Goal: Task Accomplishment & Management: Manage account settings

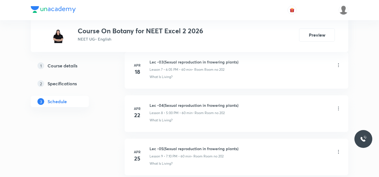
scroll to position [3306, 0]
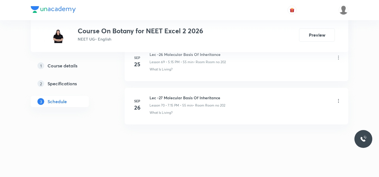
click at [197, 95] on h6 "Lec -27 Molecular Basis Of Inheritance" at bounding box center [188, 98] width 76 height 6
copy h6 "Lec -27 Molecular Basis Of Inheritance"
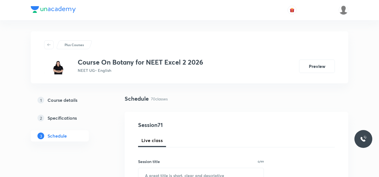
scroll to position [28, 0]
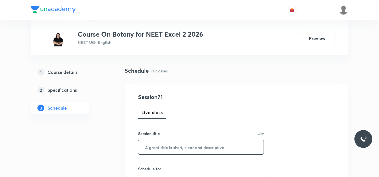
click at [170, 148] on input "text" at bounding box center [200, 147] width 125 height 14
paste input "Lec -27 Molecular Basis Of Inheritance"
click at [161, 147] on input "Lec -27 Molecular Basis Of Inheritance" at bounding box center [200, 147] width 125 height 14
type input "Lec -28 Molecular Basis Of Inheritance"
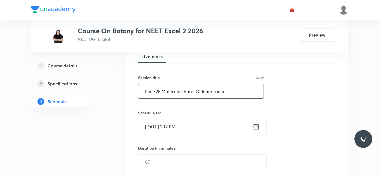
scroll to position [140, 0]
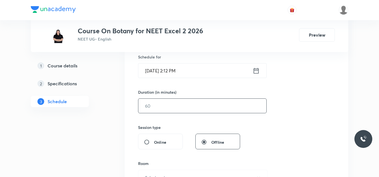
click at [156, 104] on input "text" at bounding box center [202, 106] width 128 height 14
click at [257, 71] on icon at bounding box center [256, 71] width 7 height 8
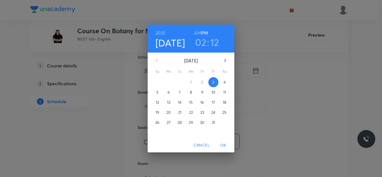
click at [205, 44] on h3 "02" at bounding box center [200, 42] width 11 height 12
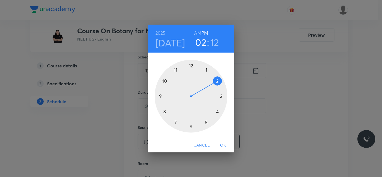
click at [206, 122] on div at bounding box center [191, 96] width 73 height 73
click at [222, 96] on div at bounding box center [191, 96] width 73 height 73
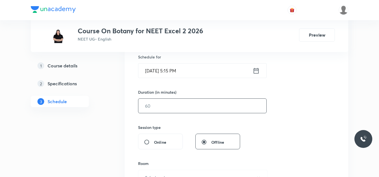
click at [189, 103] on input "text" at bounding box center [202, 106] width 128 height 14
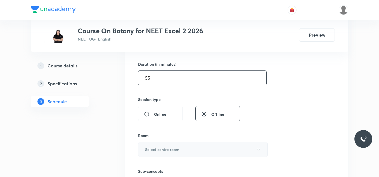
type input "55"
click at [169, 150] on h6 "Select centre room" at bounding box center [162, 150] width 34 height 6
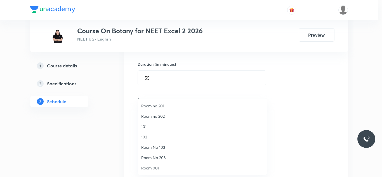
click at [169, 118] on span "Room no 202" at bounding box center [202, 116] width 123 height 6
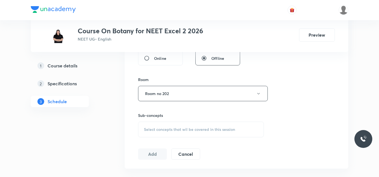
click at [180, 122] on div "Select concepts that wil be covered in this session" at bounding box center [201, 130] width 126 height 16
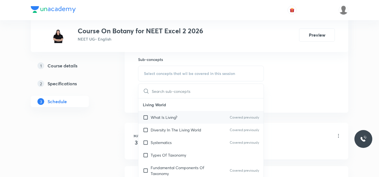
click at [161, 116] on p "What Is Living?" at bounding box center [164, 117] width 27 height 6
checkbox input "true"
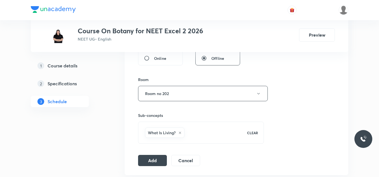
scroll to position [252, 0]
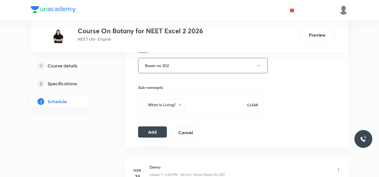
click at [158, 135] on button "Add" at bounding box center [152, 131] width 29 height 11
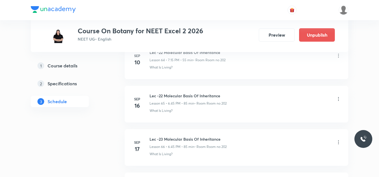
scroll to position [3092, 0]
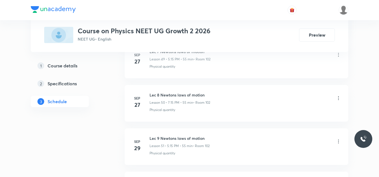
scroll to position [2526, 0]
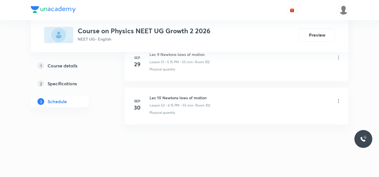
click at [183, 98] on h6 "Lec 10 Newtons laws of motion" at bounding box center [180, 98] width 61 height 6
copy h6 "Lec 10 Newtons laws of motion"
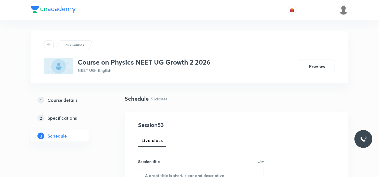
scroll to position [56, 0]
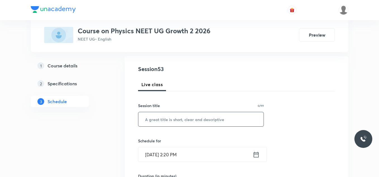
click at [191, 122] on input "text" at bounding box center [200, 119] width 125 height 14
paste input "Lec 10 Newtons laws of motion"
click at [158, 121] on input "Lec 10 Newtons laws of motion" at bounding box center [200, 119] width 125 height 14
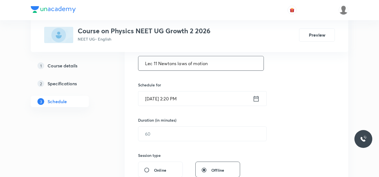
type input "Lec 11 Newtons laws of motion"
click at [253, 99] on icon at bounding box center [256, 99] width 7 height 8
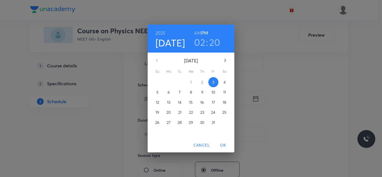
click at [201, 45] on h3 "02" at bounding box center [199, 42] width 11 height 12
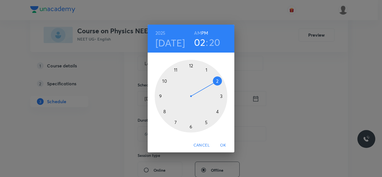
click at [206, 122] on div at bounding box center [191, 96] width 73 height 73
click at [222, 95] on div at bounding box center [191, 96] width 73 height 73
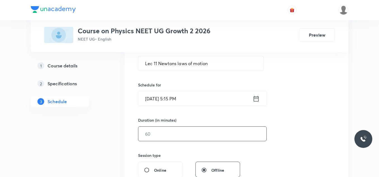
click at [193, 133] on input "text" at bounding box center [202, 134] width 128 height 14
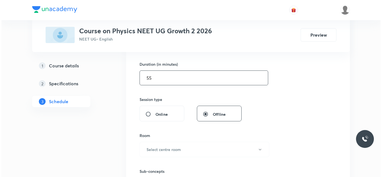
scroll to position [196, 0]
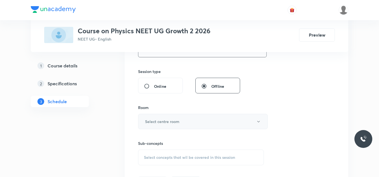
type input "55"
click at [184, 122] on button "Select centre room" at bounding box center [203, 121] width 130 height 15
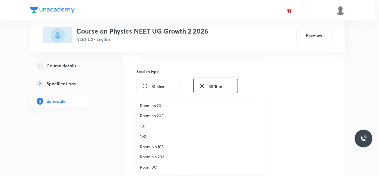
scroll to position [21, 0]
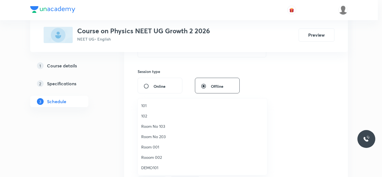
click at [192, 113] on span "102" at bounding box center [202, 116] width 123 height 6
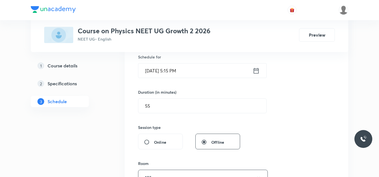
scroll to position [252, 0]
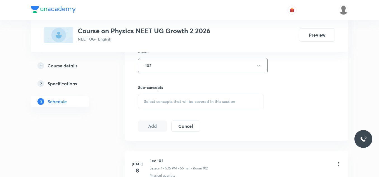
click at [191, 108] on div "Select concepts that wil be covered in this session" at bounding box center [201, 102] width 126 height 16
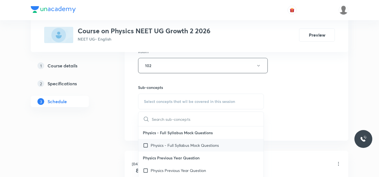
scroll to position [56, 0]
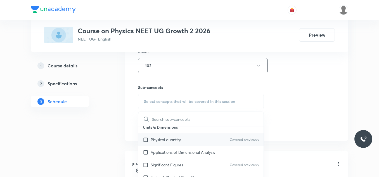
click at [146, 140] on input "checkbox" at bounding box center [147, 140] width 8 height 6
checkbox input "true"
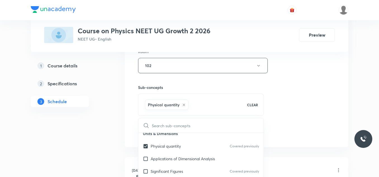
click at [323, 97] on div "Session 53 Live class Session title 29/99 Lec 11 Newtons laws of motion ​ Sched…" at bounding box center [236, 3] width 197 height 269
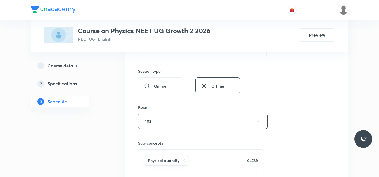
scroll to position [224, 0]
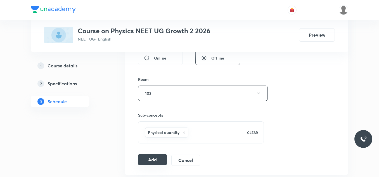
click at [151, 158] on button "Add" at bounding box center [152, 159] width 29 height 11
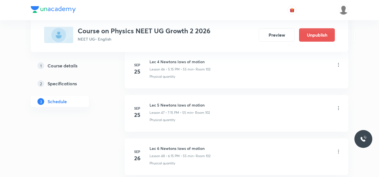
scroll to position [2312, 0]
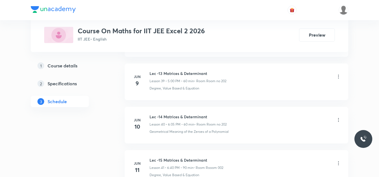
scroll to position [4953, 0]
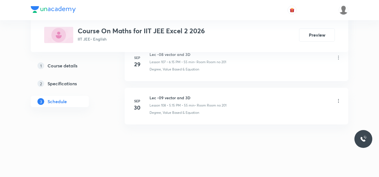
click at [185, 100] on h6 "Lec -09 vector and 3D" at bounding box center [188, 98] width 77 height 6
click at [185, 99] on h6 "Lec -09 vector and 3D" at bounding box center [188, 98] width 77 height 6
copy h6 "Lec -09 vector and 3D"
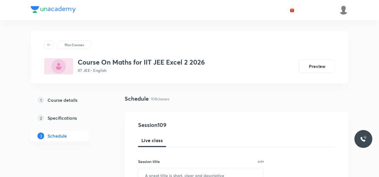
scroll to position [28, 0]
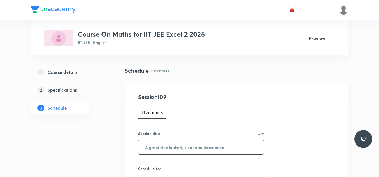
click at [162, 145] on input "text" at bounding box center [200, 147] width 125 height 14
paste input "Lec -09 vector and 3D"
click at [160, 147] on input "Lec -09 vector and 3D" at bounding box center [200, 147] width 125 height 14
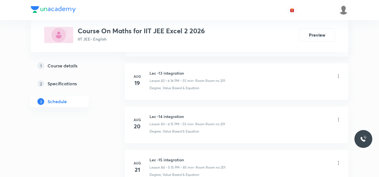
scroll to position [4953, 0]
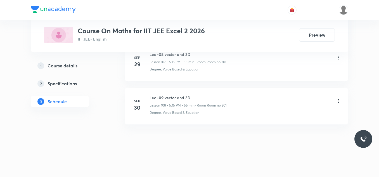
type input "Lec -10 vector and 3D"
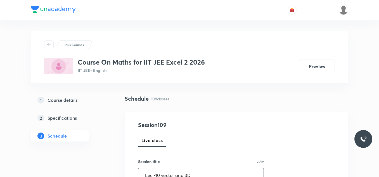
scroll to position [112, 0]
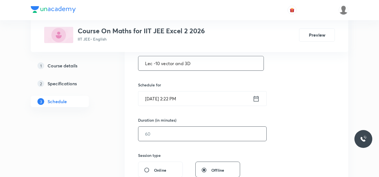
click at [159, 135] on input "text" at bounding box center [202, 134] width 128 height 14
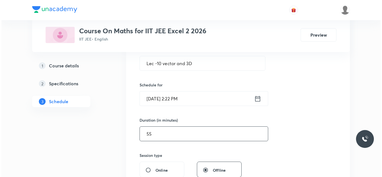
scroll to position [168, 0]
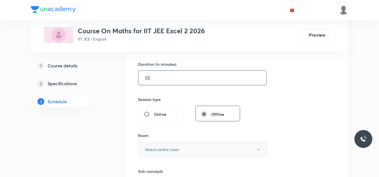
type input "55"
click at [173, 145] on button "Select centre room" at bounding box center [203, 149] width 130 height 15
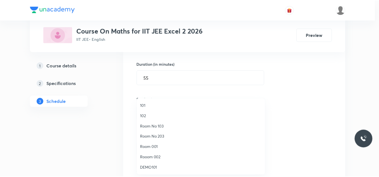
scroll to position [0, 0]
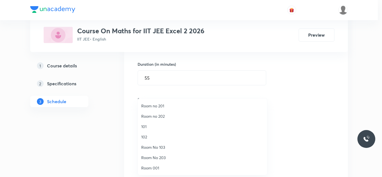
click at [167, 105] on span "Room no 201" at bounding box center [202, 106] width 123 height 6
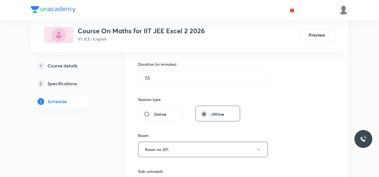
click at [299, 98] on div "Session 109 Live class Session title 21/99 Lec -10 vector and 3D ​ Schedule for…" at bounding box center [236, 84] width 197 height 263
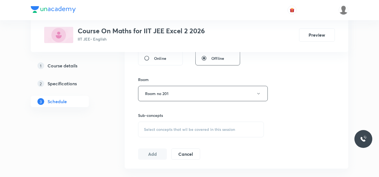
scroll to position [252, 0]
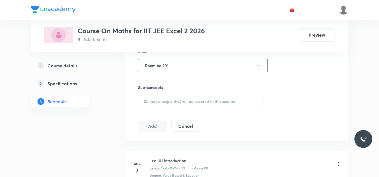
click at [170, 101] on span "Select concepts that wil be covered in this session" at bounding box center [189, 101] width 91 height 4
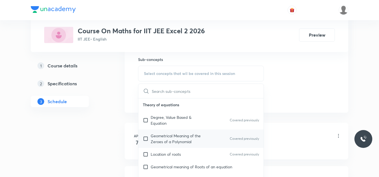
scroll to position [308, 0]
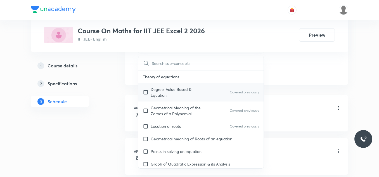
click at [143, 94] on input "checkbox" at bounding box center [147, 92] width 8 height 12
checkbox input "true"
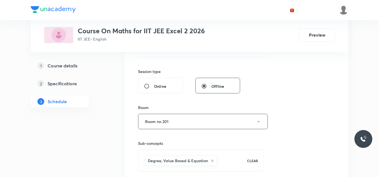
scroll to position [280, 0]
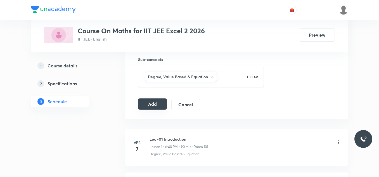
click at [159, 100] on button "Add" at bounding box center [152, 103] width 29 height 11
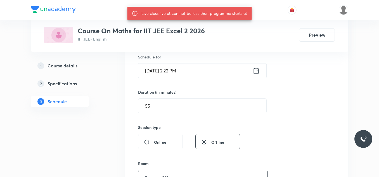
scroll to position [112, 0]
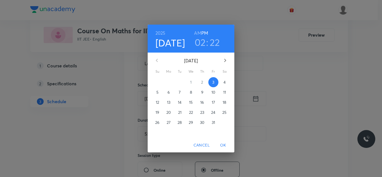
click at [204, 41] on h3 "02" at bounding box center [200, 42] width 11 height 12
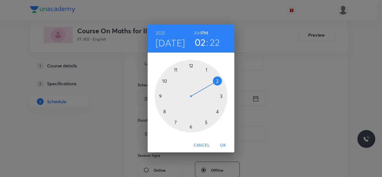
click at [206, 123] on div at bounding box center [191, 96] width 73 height 73
click at [221, 97] on div at bounding box center [191, 96] width 73 height 73
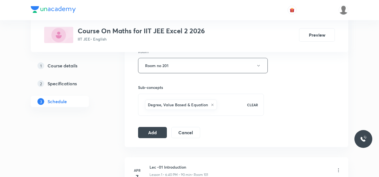
scroll to position [280, 0]
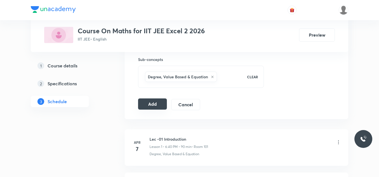
click at [163, 103] on button "Add" at bounding box center [152, 103] width 29 height 11
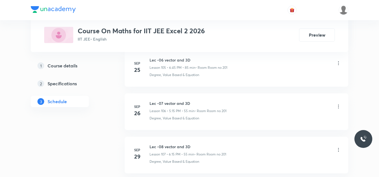
scroll to position [4696, 0]
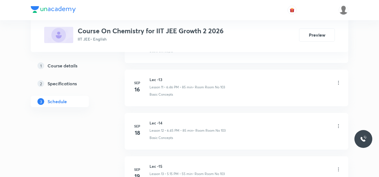
scroll to position [1008, 0]
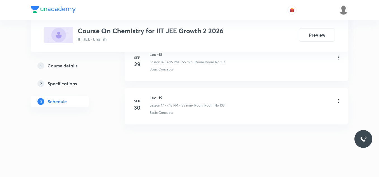
click at [160, 97] on h6 "Lec -19" at bounding box center [187, 98] width 75 height 6
copy h6 "Lec -19"
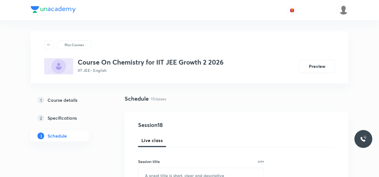
scroll to position [56, 0]
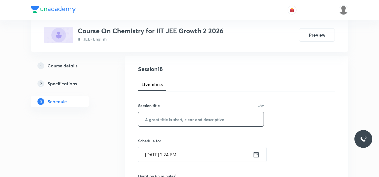
click at [162, 119] on input "text" at bounding box center [200, 119] width 125 height 14
paste input "Lec -19"
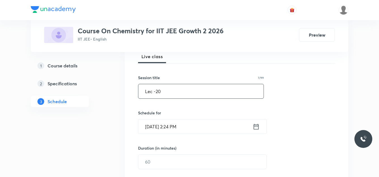
type input "Lec -20"
click at [258, 126] on icon at bounding box center [256, 127] width 7 height 8
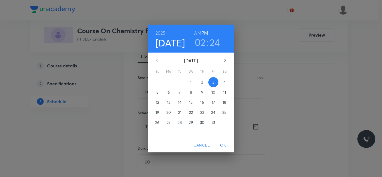
click at [201, 43] on h3 "02" at bounding box center [200, 42] width 11 height 12
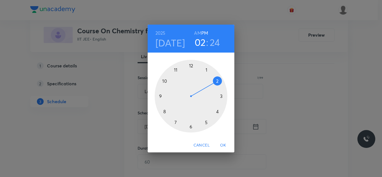
click at [206, 122] on div at bounding box center [191, 96] width 73 height 73
click at [222, 97] on div at bounding box center [191, 96] width 73 height 73
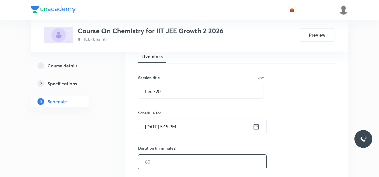
scroll to position [140, 0]
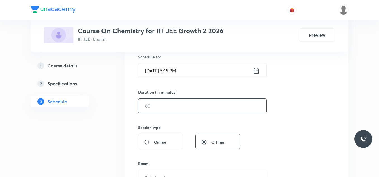
click at [190, 108] on input "text" at bounding box center [202, 106] width 128 height 14
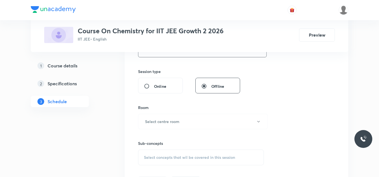
scroll to position [224, 0]
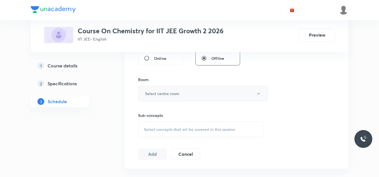
type input "55"
click at [181, 98] on button "Select centre room" at bounding box center [203, 93] width 130 height 15
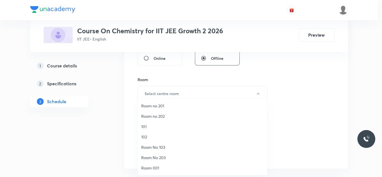
click at [166, 147] on span "Room No 103" at bounding box center [202, 147] width 123 height 6
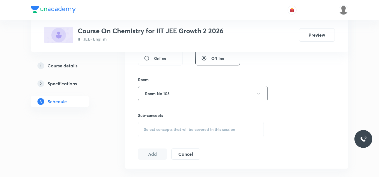
scroll to position [252, 0]
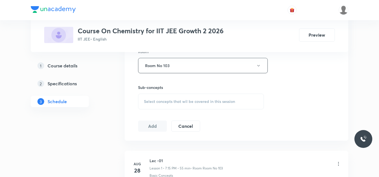
click at [207, 100] on span "Select concepts that wil be covered in this session" at bounding box center [189, 101] width 91 height 4
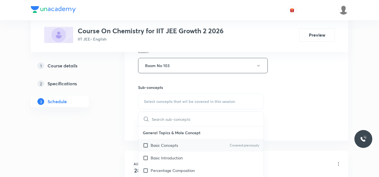
click at [186, 145] on div "Basic Concepts Covered previously" at bounding box center [200, 145] width 125 height 13
checkbox input "true"
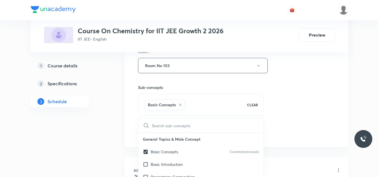
click at [323, 90] on div "Session 18 Live class Session title 7/99 Lec -20 ​ Schedule for Oct 3, 2025, 5:…" at bounding box center [236, 3] width 197 height 269
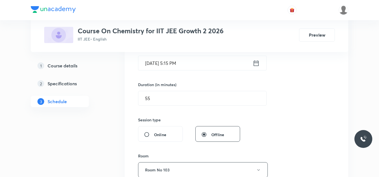
scroll to position [231, 0]
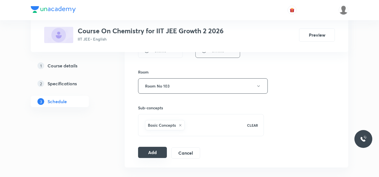
click at [151, 158] on div "Add Cancel" at bounding box center [171, 152] width 67 height 11
click at [154, 156] on button "Add" at bounding box center [152, 152] width 29 height 11
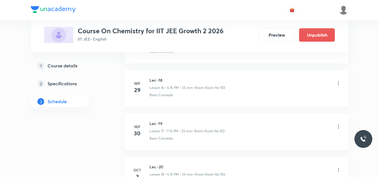
scroll to position [795, 0]
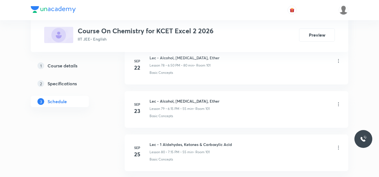
scroll to position [3992, 0]
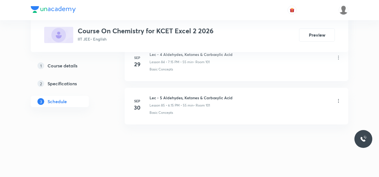
click at [180, 98] on h6 "Lec - 5 Aldehydes, Ketones & Carboxylic Acid" at bounding box center [191, 98] width 83 height 6
copy h6 "Lec - 5 Aldehydes, Ketones & Carboxylic Acid"
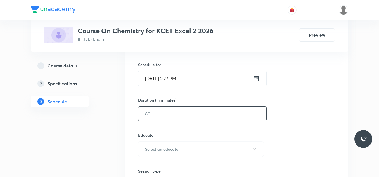
scroll to position [48, 0]
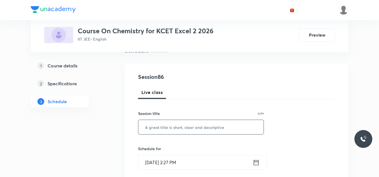
click at [158, 124] on input "text" at bounding box center [200, 127] width 125 height 14
paste input "Lec - 5 Aldehydes, Ketones & Carboxylic Acid"
click at [159, 128] on input "Lec - 5 Aldehydes, Ketones & Carboxylic Acid" at bounding box center [200, 127] width 125 height 14
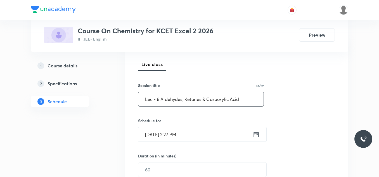
scroll to position [104, 0]
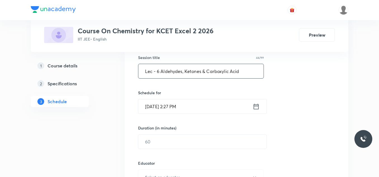
type input "Lec - 6 Aldehydes, Ketones & Carboxylic Acid"
click at [255, 109] on icon at bounding box center [256, 106] width 5 height 6
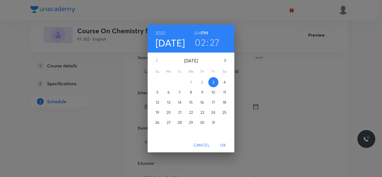
click at [204, 44] on h3 "02" at bounding box center [200, 42] width 11 height 12
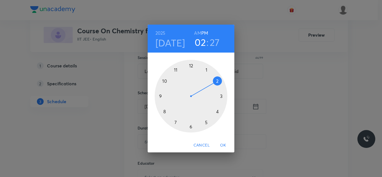
click at [206, 122] on div at bounding box center [191, 96] width 73 height 73
click at [222, 97] on div at bounding box center [191, 96] width 73 height 73
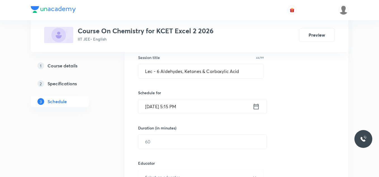
scroll to position [132, 0]
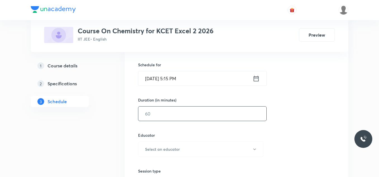
click at [186, 115] on input "text" at bounding box center [202, 114] width 128 height 14
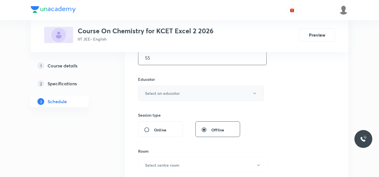
type input "55"
click at [179, 92] on h6 "Select an educator" at bounding box center [162, 93] width 35 height 6
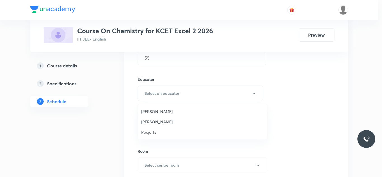
click at [154, 110] on span "Aditi Yadav" at bounding box center [202, 112] width 123 height 6
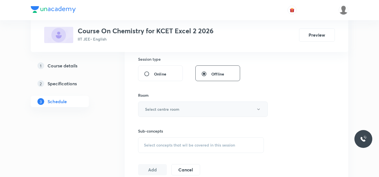
click at [174, 112] on h6 "Select centre room" at bounding box center [162, 109] width 34 height 6
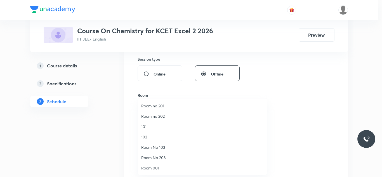
click at [149, 127] on span "101" at bounding box center [202, 127] width 123 height 6
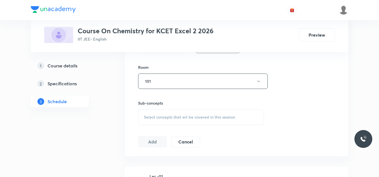
click at [164, 114] on div "Select concepts that wil be covered in this session" at bounding box center [201, 117] width 126 height 16
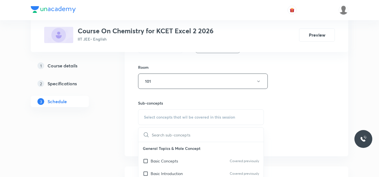
scroll to position [300, 0]
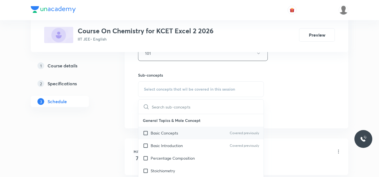
click at [211, 134] on div "Basic Concepts Covered previously" at bounding box center [200, 133] width 125 height 13
checkbox input "true"
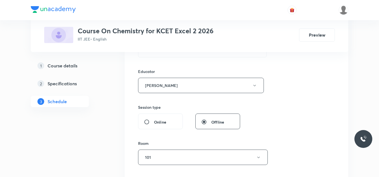
scroll to position [280, 0]
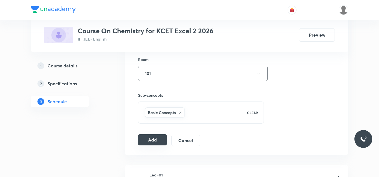
click at [154, 144] on button "Add" at bounding box center [152, 139] width 29 height 11
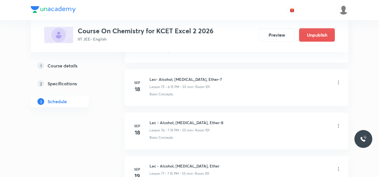
scroll to position [3742, 0]
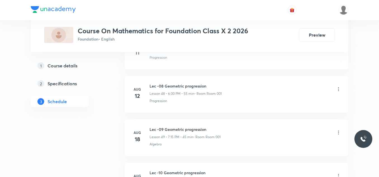
scroll to position [2916, 0]
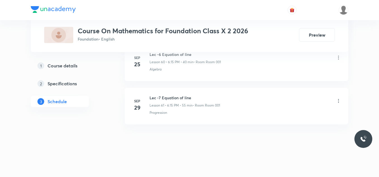
click at [178, 97] on h6 "Lec -7 Equation of line" at bounding box center [185, 98] width 70 height 6
copy h6 "Lec -7 Equation of line"
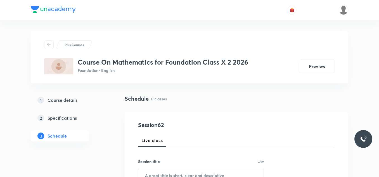
scroll to position [28, 0]
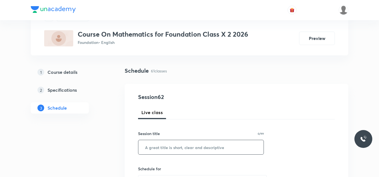
click at [166, 142] on input "text" at bounding box center [200, 147] width 125 height 14
paste input "Lec -7 Equation of line"
click at [157, 147] on input "Lec -7 Equation of line" at bounding box center [200, 147] width 125 height 14
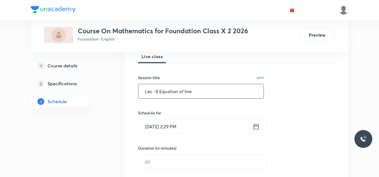
drag, startPoint x: 200, startPoint y: 93, endPoint x: 161, endPoint y: 92, distance: 39.2
click at [161, 92] on input "Lec -8 Equation of line" at bounding box center [200, 91] width 125 height 14
type input "Lec -1 Circles"
click at [258, 126] on icon at bounding box center [256, 127] width 5 height 6
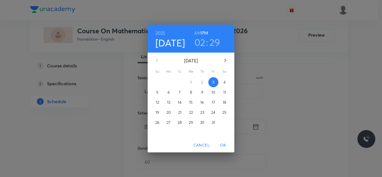
click at [203, 47] on h3 "02" at bounding box center [199, 42] width 11 height 12
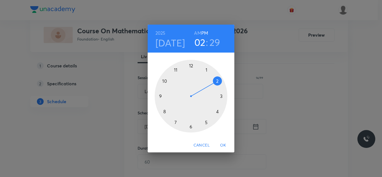
drag, startPoint x: 206, startPoint y: 122, endPoint x: 208, endPoint y: 118, distance: 5.0
click at [206, 122] on div at bounding box center [191, 96] width 73 height 73
click at [191, 66] on div at bounding box center [191, 96] width 73 height 73
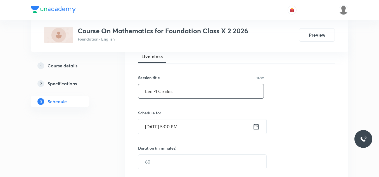
scroll to position [140, 0]
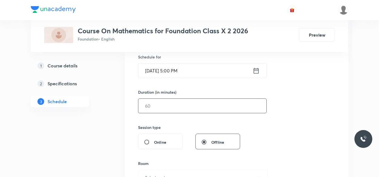
click at [179, 110] on input "text" at bounding box center [202, 106] width 128 height 14
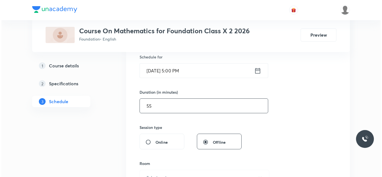
scroll to position [196, 0]
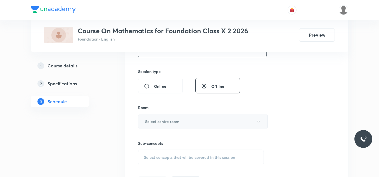
type input "55"
click at [165, 123] on h6 "Select centre room" at bounding box center [162, 122] width 34 height 6
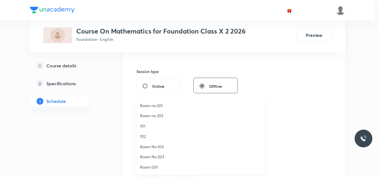
scroll to position [21, 0]
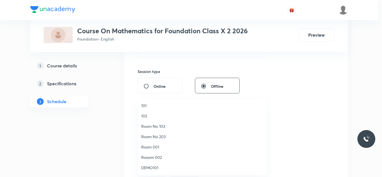
click at [155, 145] on span "Room 001" at bounding box center [202, 147] width 123 height 6
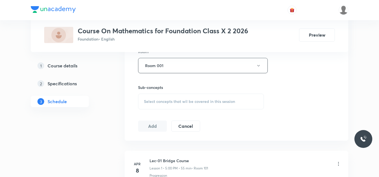
scroll to position [280, 0]
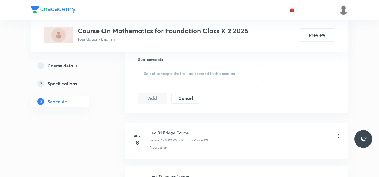
click at [176, 79] on div "Select concepts that wil be covered in this session" at bounding box center [201, 74] width 126 height 16
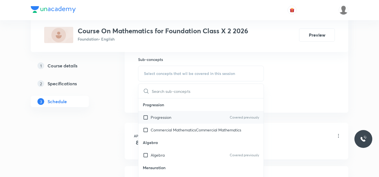
click at [175, 117] on div "Progression Covered previously" at bounding box center [200, 117] width 125 height 13
checkbox input "true"
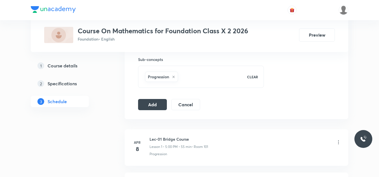
scroll to position [308, 0]
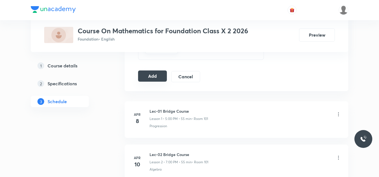
click at [156, 80] on button "Add" at bounding box center [152, 75] width 29 height 11
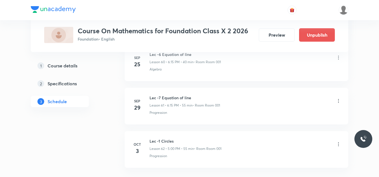
scroll to position [2702, 0]
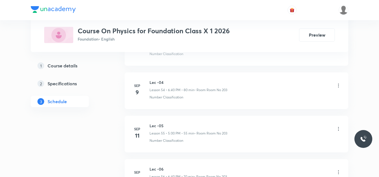
scroll to position [2916, 0]
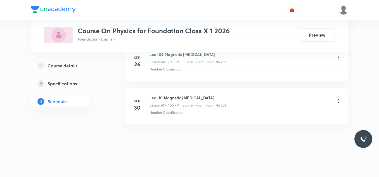
click at [156, 99] on h6 "Lec -10 Magnetic [MEDICAL_DATA]" at bounding box center [188, 98] width 77 height 6
copy h6 "Lec -10 Magnetic [MEDICAL_DATA]"
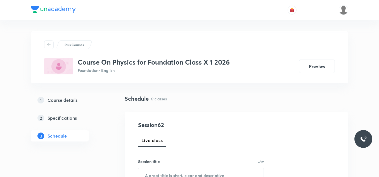
scroll to position [56, 0]
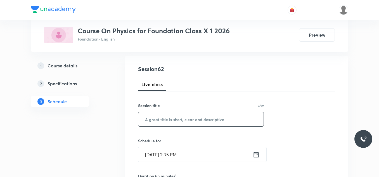
click at [176, 120] on input "text" at bounding box center [200, 119] width 125 height 14
paste input "Lec -10 Magnetic [MEDICAL_DATA]"
click at [160, 118] on input "Lec -10 Magnetic [MEDICAL_DATA]" at bounding box center [200, 119] width 125 height 14
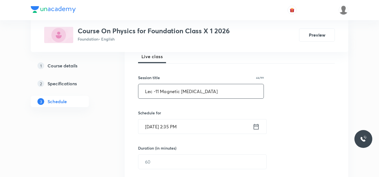
scroll to position [112, 0]
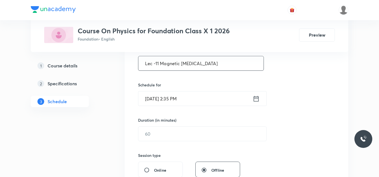
type input "Lec -11 Magnetic [MEDICAL_DATA]"
click at [258, 100] on icon at bounding box center [256, 99] width 7 height 8
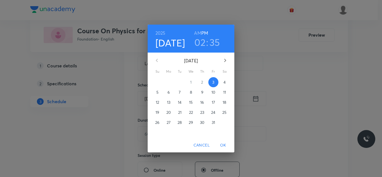
click at [203, 42] on h3 "02" at bounding box center [199, 42] width 11 height 12
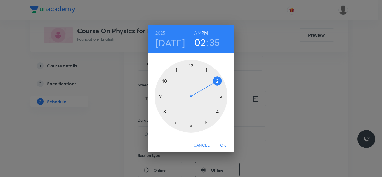
click at [206, 122] on div at bounding box center [191, 96] width 73 height 73
click at [192, 66] on div at bounding box center [191, 96] width 73 height 73
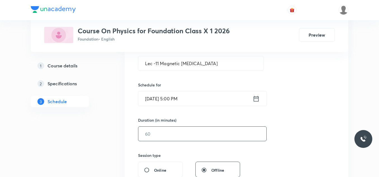
click at [180, 130] on input "text" at bounding box center [202, 134] width 128 height 14
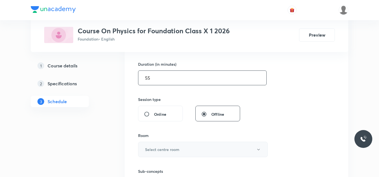
type input "55"
click at [168, 147] on h6 "Select centre room" at bounding box center [162, 150] width 34 height 6
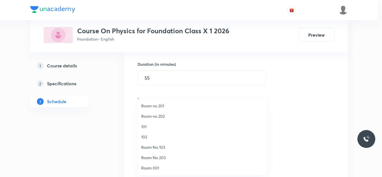
click at [165, 157] on span "Room No 203" at bounding box center [202, 158] width 123 height 6
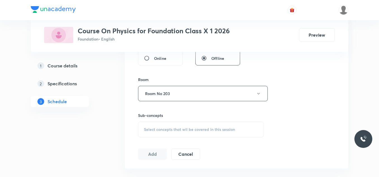
click at [173, 129] on span "Select concepts that wil be covered in this session" at bounding box center [189, 129] width 91 height 4
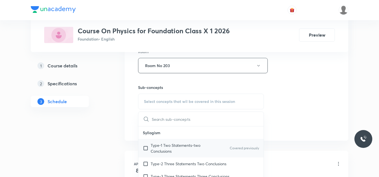
click at [183, 144] on p "Type-1 Two Statements-two Conclusions" at bounding box center [179, 148] width 56 height 12
checkbox input "true"
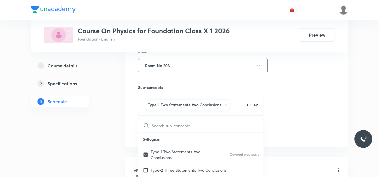
click at [283, 117] on div "Session 62 Live class Session title 44/99 Lec -11 Magnetic Effects of Electric …" at bounding box center [236, 3] width 197 height 269
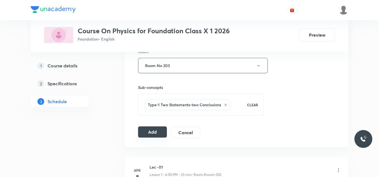
click at [155, 133] on button "Add" at bounding box center [152, 131] width 29 height 11
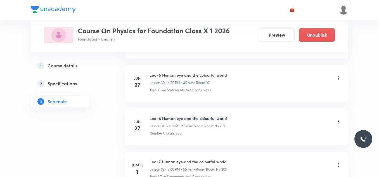
scroll to position [2702, 0]
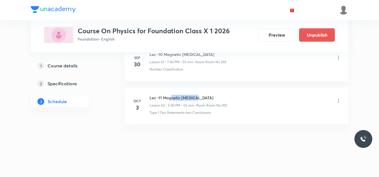
drag, startPoint x: 170, startPoint y: 98, endPoint x: 194, endPoint y: 99, distance: 23.5
click at [194, 99] on h6 "Lec -11 Magnetic Effects of Electric Current" at bounding box center [188, 98] width 77 height 6
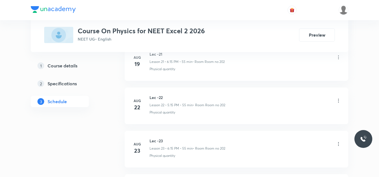
scroll to position [2179, 0]
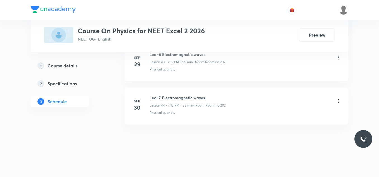
click at [188, 96] on h6 "Lec -7 Electromagnetic waves" at bounding box center [188, 98] width 76 height 6
copy h6 "Lec -7 Electromagnetic waves"
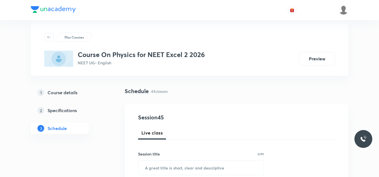
scroll to position [63, 0]
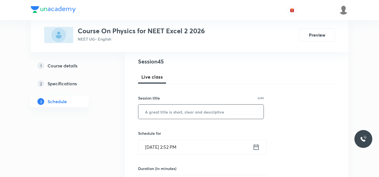
click at [167, 113] on input "text" at bounding box center [200, 112] width 125 height 14
paste input "Lec -7 Electromagnetic waves"
click at [158, 110] on input "Lec -7 Electromagnetic waves" at bounding box center [200, 112] width 125 height 14
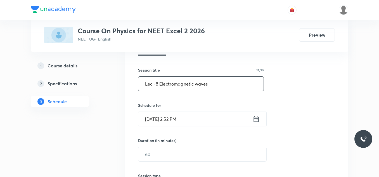
type input "Lec -8 Electromagnetic waves"
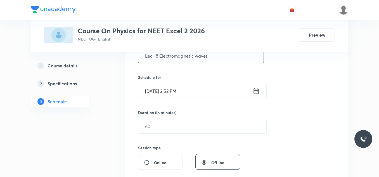
click at [253, 91] on icon at bounding box center [256, 91] width 7 height 8
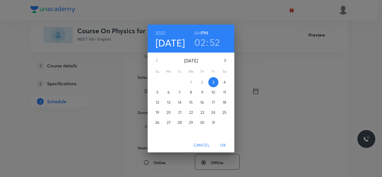
click at [200, 42] on h3 "02" at bounding box center [199, 42] width 11 height 12
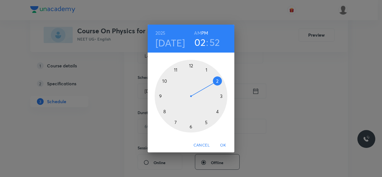
click at [191, 127] on div at bounding box center [191, 96] width 73 height 73
click at [222, 96] on div at bounding box center [191, 96] width 73 height 73
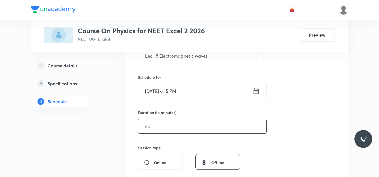
click at [182, 125] on input "text" at bounding box center [202, 126] width 128 height 14
click at [168, 121] on input "text" at bounding box center [202, 126] width 128 height 14
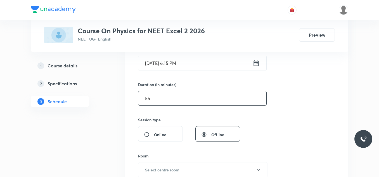
scroll to position [203, 0]
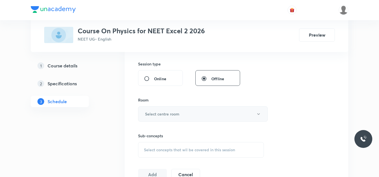
type input "55"
click at [171, 113] on h6 "Select centre room" at bounding box center [162, 114] width 34 height 6
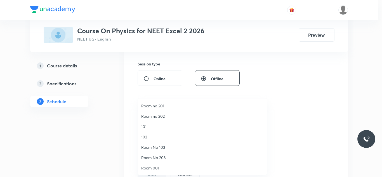
click at [167, 117] on span "Room no 202" at bounding box center [202, 116] width 123 height 6
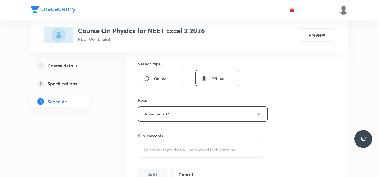
click at [136, 122] on div "Session 45 Live class Session title 28/99 Lec -8 Electromagnetic waves ​ Schedu…" at bounding box center [237, 49] width 224 height 281
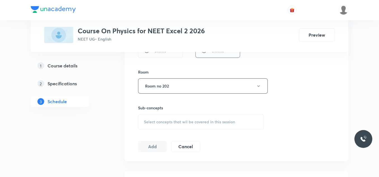
click at [172, 116] on div "Select concepts that wil be covered in this session" at bounding box center [201, 122] width 126 height 16
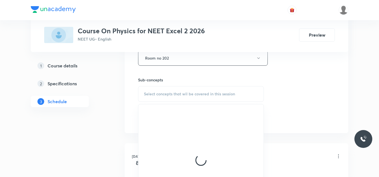
scroll to position [287, 0]
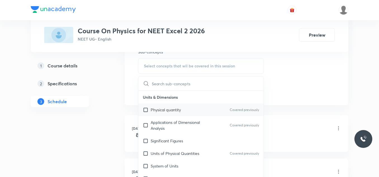
click at [145, 109] on input "checkbox" at bounding box center [147, 110] width 8 height 6
checkbox input "true"
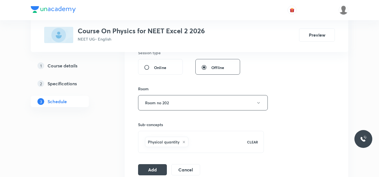
scroll to position [242, 0]
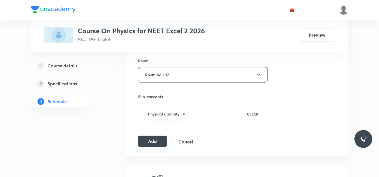
click at [151, 140] on button "Add" at bounding box center [152, 141] width 29 height 11
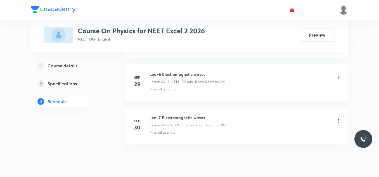
scroll to position [1965, 0]
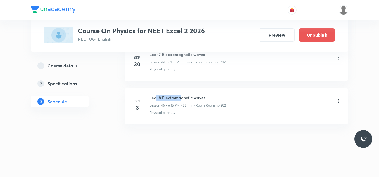
drag, startPoint x: 156, startPoint y: 97, endPoint x: 182, endPoint y: 98, distance: 25.8
click at [182, 98] on h6 "Lec -8 Electromagnetic waves" at bounding box center [188, 98] width 76 height 6
click at [188, 111] on div "Physical quantity" at bounding box center [246, 112] width 192 height 5
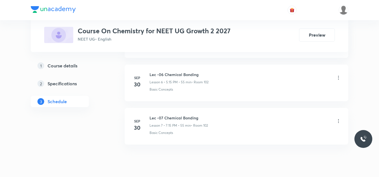
scroll to position [575, 0]
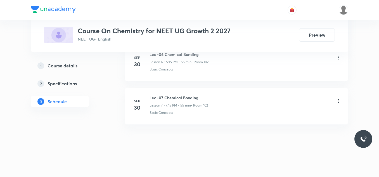
click at [166, 98] on h6 "Lec -07 Chemical Bonding" at bounding box center [179, 98] width 58 height 6
copy h6 "Lec -07 Chemical Bonding"
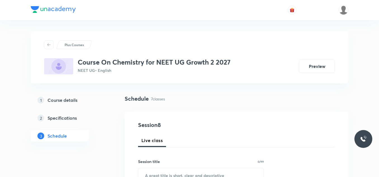
scroll to position [56, 0]
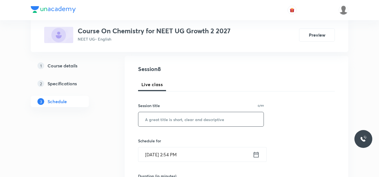
click at [164, 123] on input "text" at bounding box center [200, 119] width 125 height 14
paste input "Lec -07 Chemical Bonding"
click at [159, 118] on input "Lec -07 Chemical Bonding" at bounding box center [200, 119] width 125 height 14
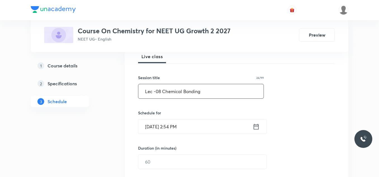
type input "Lec -08 Chemical Bonding"
click at [254, 128] on icon at bounding box center [256, 127] width 5 height 6
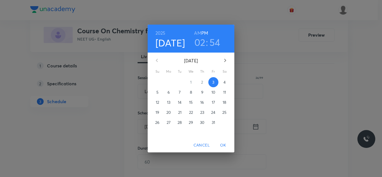
click at [206, 47] on div "02 : 54" at bounding box center [207, 42] width 39 height 12
click at [205, 44] on h3 "02" at bounding box center [199, 42] width 11 height 12
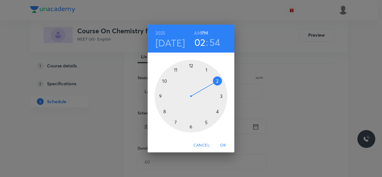
click at [191, 126] on div at bounding box center [191, 96] width 73 height 73
click at [223, 96] on div at bounding box center [191, 96] width 73 height 73
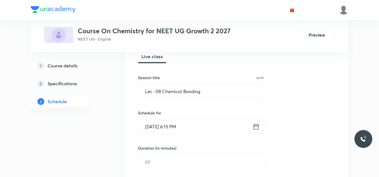
scroll to position [140, 0]
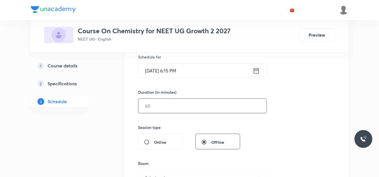
click at [182, 110] on input "text" at bounding box center [202, 106] width 128 height 14
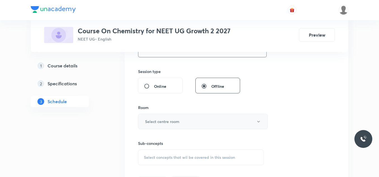
type input "55"
click at [171, 117] on button "Select centre room" at bounding box center [203, 121] width 130 height 15
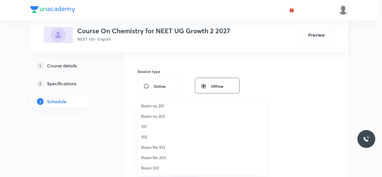
click at [152, 134] on span "102" at bounding box center [202, 137] width 123 height 6
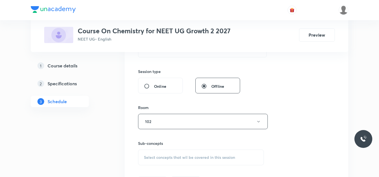
click at [129, 129] on div "Session 8 Live class Session title 24/99 Lec -08 Chemical Bonding ​ Schedule fo…" at bounding box center [237, 56] width 224 height 281
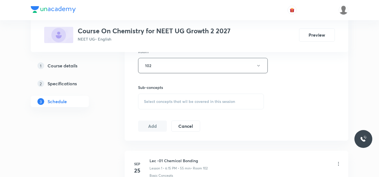
click at [171, 102] on span "Select concepts that wil be covered in this session" at bounding box center [189, 101] width 91 height 4
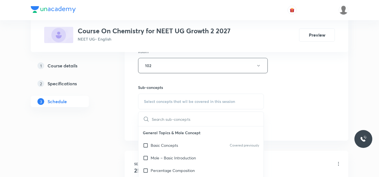
click at [189, 144] on div "Basic Concepts Covered previously" at bounding box center [200, 145] width 125 height 13
checkbox input "true"
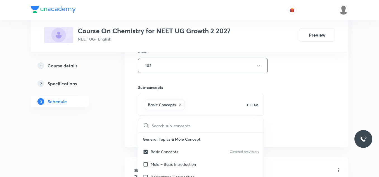
click at [316, 97] on div "Session 8 Live class Session title 24/99 Lec -08 Chemical Bonding ​ Schedule fo…" at bounding box center [236, 3] width 197 height 269
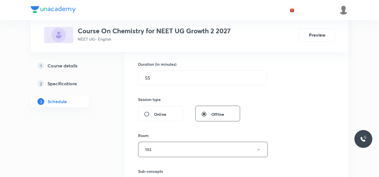
scroll to position [224, 0]
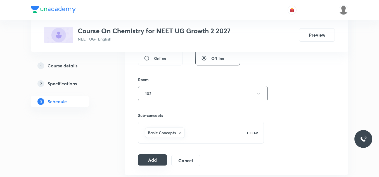
click at [152, 162] on button "Add" at bounding box center [152, 159] width 29 height 11
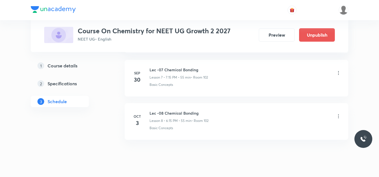
scroll to position [361, 0]
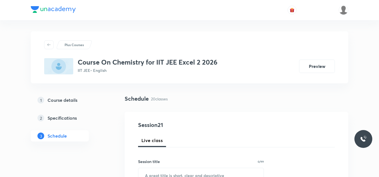
scroll to position [1138, 0]
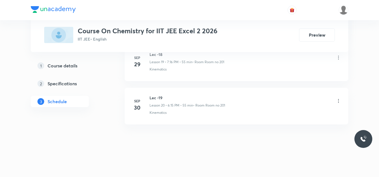
drag, startPoint x: 149, startPoint y: 98, endPoint x: 154, endPoint y: 98, distance: 5.1
click at [149, 98] on div "[DATE]" at bounding box center [141, 104] width 18 height 13
click at [156, 97] on h6 "Lec -19" at bounding box center [188, 98] width 76 height 6
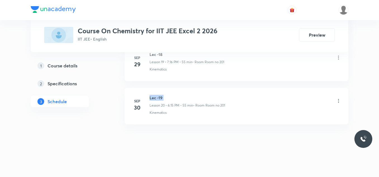
copy h6 "Lec -19"
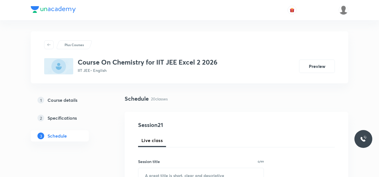
scroll to position [56, 0]
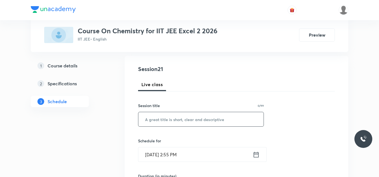
click at [158, 118] on input "text" at bounding box center [200, 119] width 125 height 14
paste input "Lec -19"
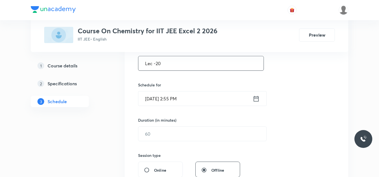
type input "Lec -20"
click at [256, 100] on icon at bounding box center [256, 99] width 7 height 8
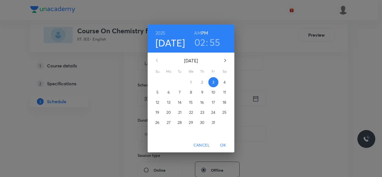
click at [201, 42] on h3 "02" at bounding box center [199, 42] width 11 height 12
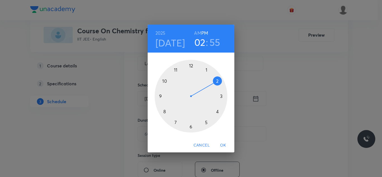
click at [191, 127] on div at bounding box center [191, 96] width 73 height 73
click at [223, 96] on div at bounding box center [191, 96] width 73 height 73
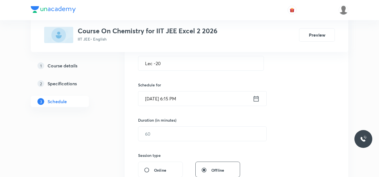
scroll to position [140, 0]
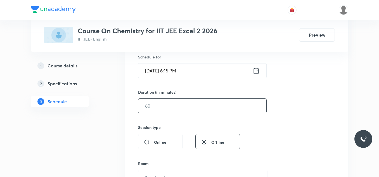
click at [163, 110] on input "text" at bounding box center [202, 106] width 128 height 14
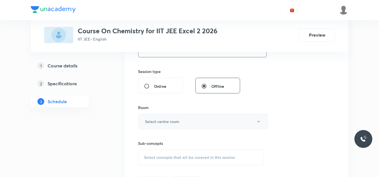
type input "55"
click at [167, 122] on h6 "Select centre room" at bounding box center [162, 122] width 34 height 6
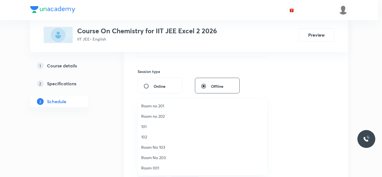
click at [168, 108] on span "Room no 201" at bounding box center [202, 106] width 123 height 6
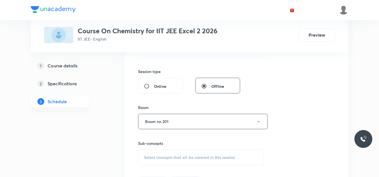
click at [312, 86] on div "Session 21 Live class Session title 7/99 Lec -20 ​ Schedule for Oct 3, 2025, 6:…" at bounding box center [236, 56] width 197 height 263
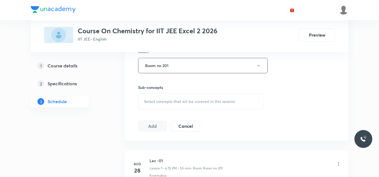
click at [189, 97] on div "Select concepts that wil be covered in this session" at bounding box center [201, 102] width 126 height 16
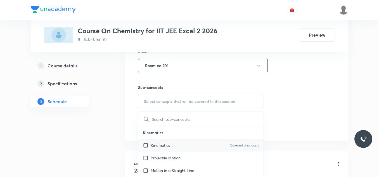
click at [165, 145] on p "Kinematics" at bounding box center [160, 145] width 19 height 6
checkbox input "true"
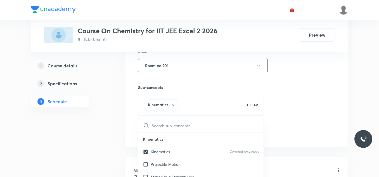
click at [326, 93] on div "Session 21 Live class Session title 7/99 Lec -20 ​ Schedule for Oct 3, 2025, 6:…" at bounding box center [236, 3] width 197 height 269
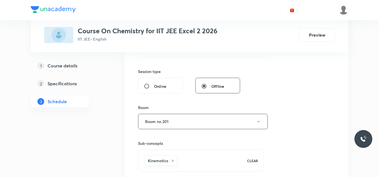
scroll to position [224, 0]
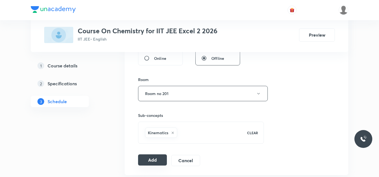
click at [154, 162] on button "Add" at bounding box center [152, 159] width 29 height 11
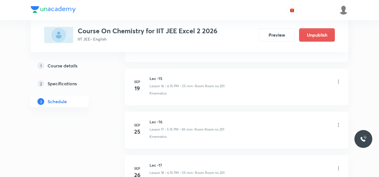
scroll to position [925, 0]
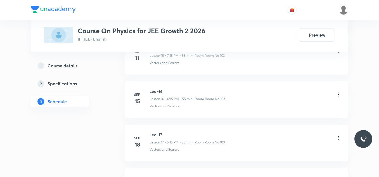
scroll to position [1268, 0]
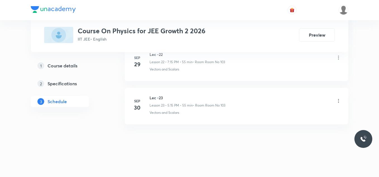
click at [153, 97] on h6 "Lec -23" at bounding box center [188, 98] width 76 height 6
copy h6 "Lec -23"
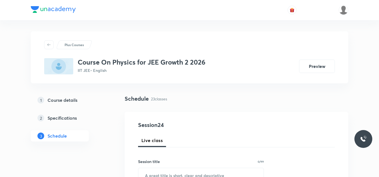
scroll to position [84, 0]
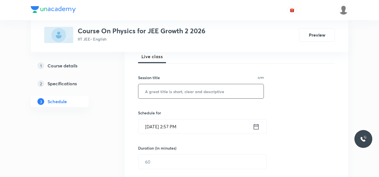
click at [169, 93] on input "text" at bounding box center [200, 91] width 125 height 14
paste input "Lec -23"
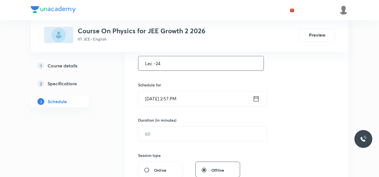
type input "Lec -24"
click at [255, 99] on icon at bounding box center [256, 99] width 7 height 8
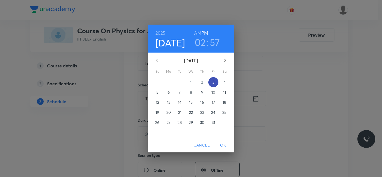
click at [213, 83] on p "3" at bounding box center [213, 82] width 2 height 6
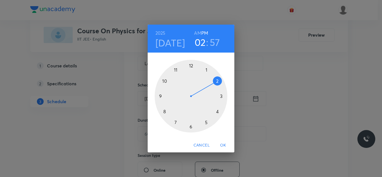
click at [191, 127] on div at bounding box center [191, 96] width 73 height 73
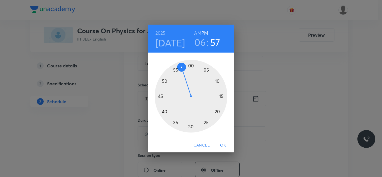
click at [222, 96] on div at bounding box center [191, 96] width 73 height 73
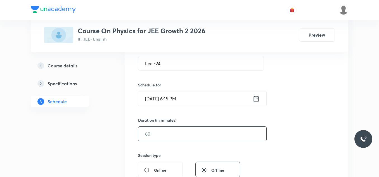
click at [179, 133] on input "text" at bounding box center [202, 134] width 128 height 14
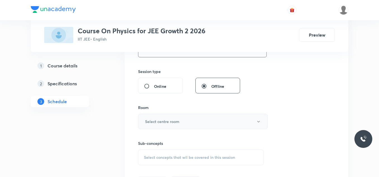
type input "55"
click at [176, 120] on h6 "Select centre room" at bounding box center [162, 122] width 34 height 6
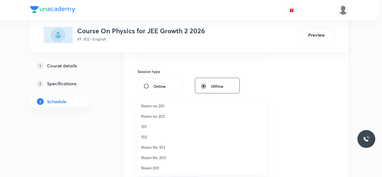
click at [160, 149] on span "Room No 103" at bounding box center [202, 147] width 123 height 6
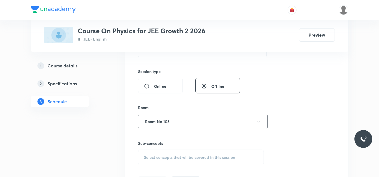
scroll to position [224, 0]
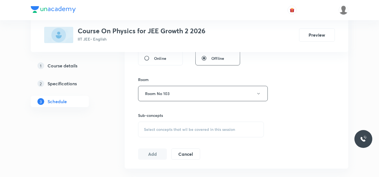
click at [162, 128] on span "Select concepts that wil be covered in this session" at bounding box center [189, 129] width 91 height 4
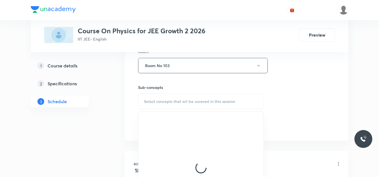
scroll to position [280, 0]
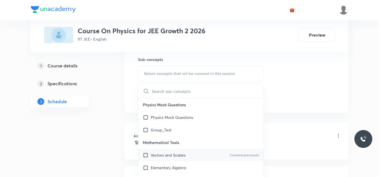
click at [173, 150] on div "Vectors and Scalars Covered previously" at bounding box center [200, 155] width 125 height 13
checkbox input "true"
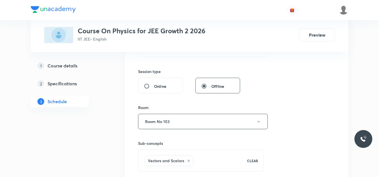
scroll to position [252, 0]
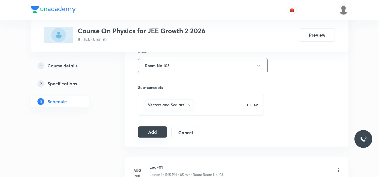
click at [155, 131] on button "Add" at bounding box center [152, 131] width 29 height 11
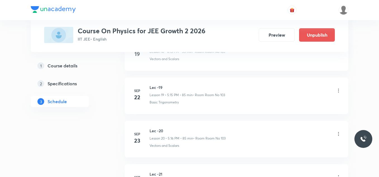
scroll to position [1055, 0]
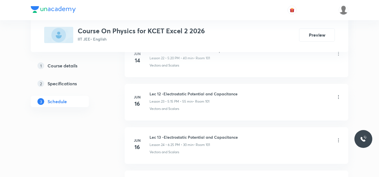
scroll to position [3602, 0]
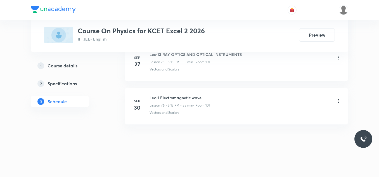
click at [195, 97] on h6 "Lec-1 Electromagnetic wave" at bounding box center [180, 98] width 60 height 6
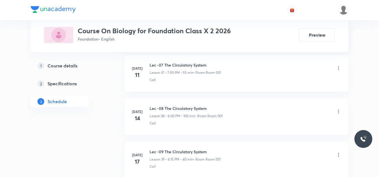
scroll to position [3002, 0]
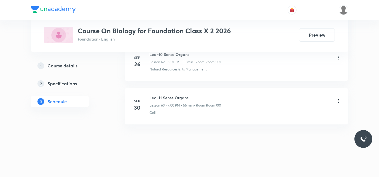
click at [163, 95] on h6 "Lec -11 Sense Organs" at bounding box center [186, 98] width 72 height 6
click at [163, 95] on li "[DATE] Lec -11 Sense Organs Lesson 63 • 7:00 PM • 55 min • Room Room 001 Cell" at bounding box center [237, 106] width 224 height 37
copy h6 "Lec -11 Sense Organs"
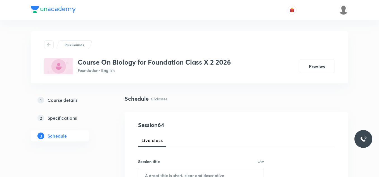
scroll to position [56, 0]
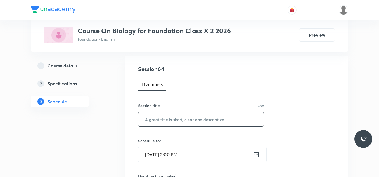
click at [166, 123] on input "text" at bounding box center [200, 119] width 125 height 14
paste input "Lec -11 Sense Organs"
click at [159, 117] on input "Lec -11 Sense Organs" at bounding box center [200, 119] width 125 height 14
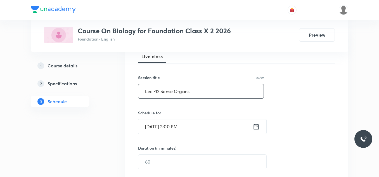
type input "Lec -12 Sense Organs"
click at [258, 127] on icon at bounding box center [256, 127] width 7 height 8
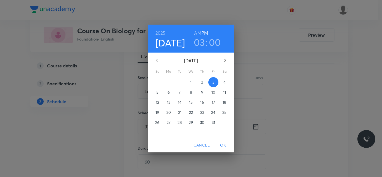
click at [202, 46] on h3 "03" at bounding box center [199, 42] width 11 height 12
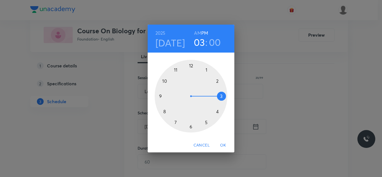
click at [190, 127] on div at bounding box center [191, 96] width 73 height 73
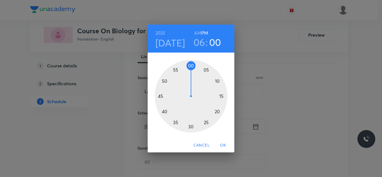
click at [221, 96] on div at bounding box center [191, 96] width 73 height 73
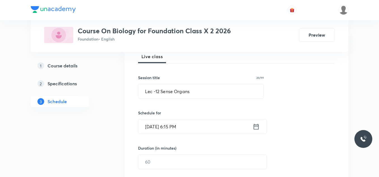
scroll to position [112, 0]
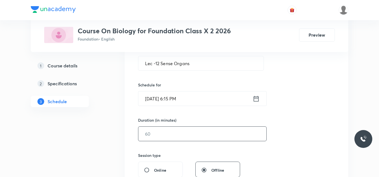
click at [172, 135] on input "text" at bounding box center [202, 134] width 128 height 14
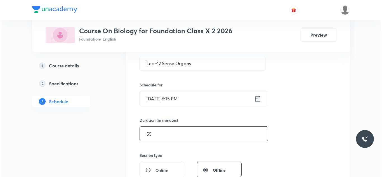
scroll to position [168, 0]
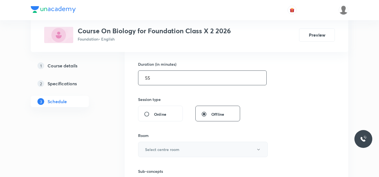
type input "55"
click at [172, 145] on button "Select centre room" at bounding box center [203, 149] width 130 height 15
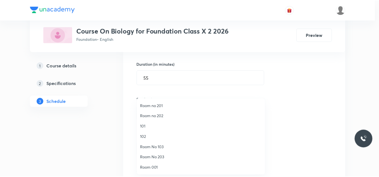
scroll to position [21, 0]
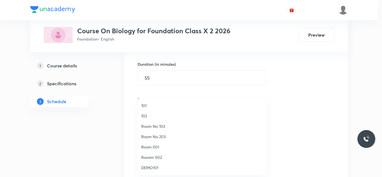
click at [159, 148] on span "Room 001" at bounding box center [202, 147] width 123 height 6
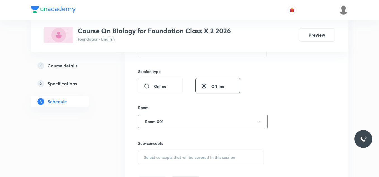
scroll to position [224, 0]
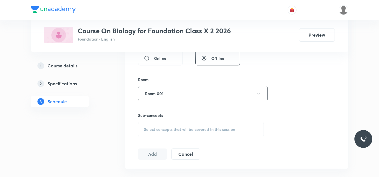
click at [171, 133] on div "Select concepts that wil be covered in this session" at bounding box center [201, 130] width 126 height 16
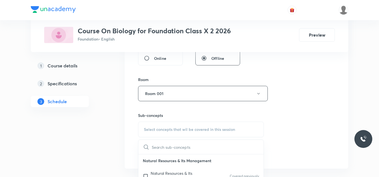
scroll to position [280, 0]
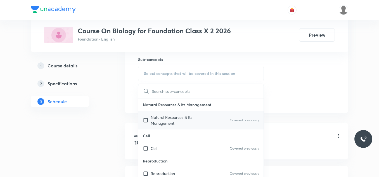
click at [179, 125] on p "Natural Resources & Its Management" at bounding box center [179, 120] width 56 height 12
checkbox input "true"
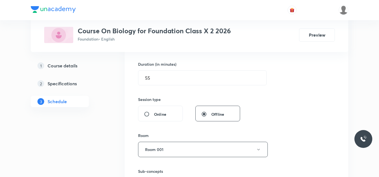
scroll to position [112, 0]
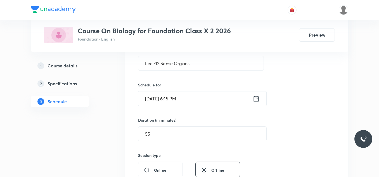
click at [258, 99] on icon at bounding box center [256, 99] width 5 height 6
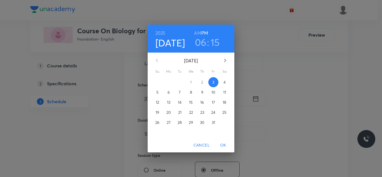
click at [212, 42] on h3 "15" at bounding box center [215, 42] width 9 height 12
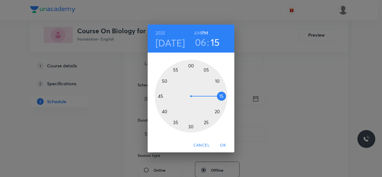
click at [191, 65] on div at bounding box center [191, 96] width 73 height 73
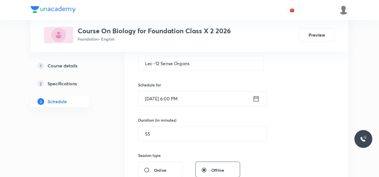
click at [289, 82] on div "Session 64 Live class Session title 20/99 Lec -12 Sense Organs ​ Schedule for O…" at bounding box center [236, 143] width 197 height 269
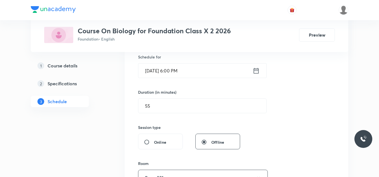
scroll to position [280, 0]
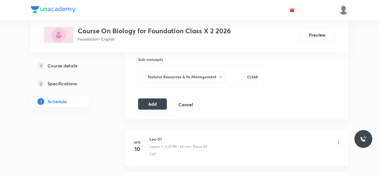
click at [160, 105] on button "Add" at bounding box center [152, 103] width 29 height 11
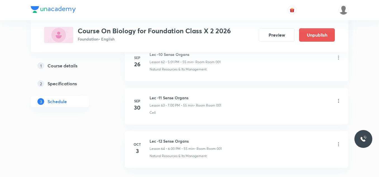
scroll to position [2789, 0]
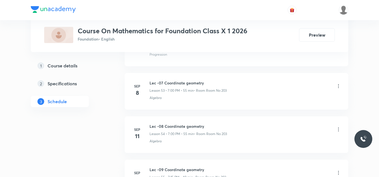
scroll to position [2916, 0]
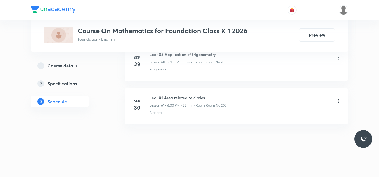
drag, startPoint x: 195, startPoint y: 97, endPoint x: 194, endPoint y: 94, distance: 3.1
click at [194, 95] on h6 "Lec -01 Area related to circles" at bounding box center [188, 98] width 77 height 6
click at [194, 94] on li "Sep 30 Lec -01 Area related to circles Lesson 61 • 6:00 PM • 55 min • Room Room…" at bounding box center [237, 106] width 224 height 37
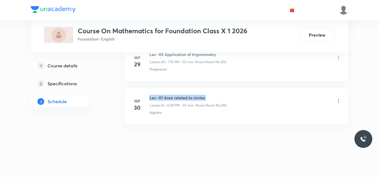
copy h6 "Lec -01 Area related to circles"
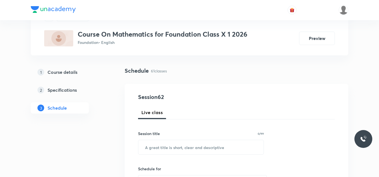
scroll to position [84, 0]
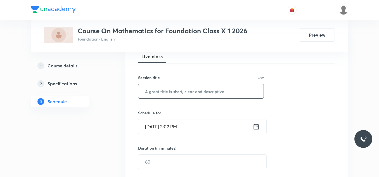
click at [200, 91] on input "text" at bounding box center [200, 91] width 125 height 14
paste input "Lec -01 Area related to circles"
click at [160, 91] on input "Lec -01 Area related to circles" at bounding box center [200, 91] width 125 height 14
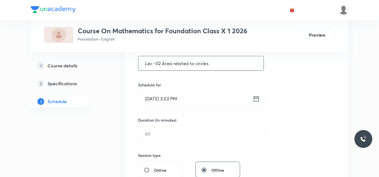
type input "Lec -02 Area related to circles"
click at [256, 102] on icon at bounding box center [256, 99] width 7 height 8
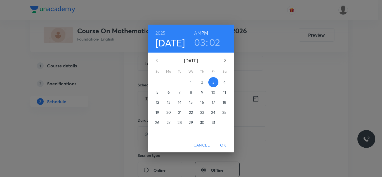
click at [204, 43] on h3 "03" at bounding box center [199, 42] width 11 height 12
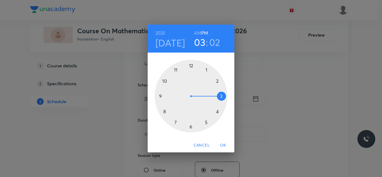
click at [191, 127] on div at bounding box center [191, 96] width 73 height 73
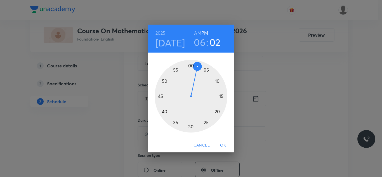
click at [192, 66] on div at bounding box center [191, 96] width 73 height 73
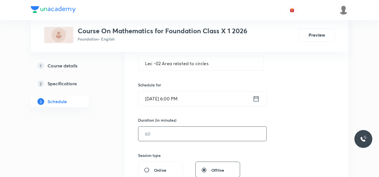
click at [173, 129] on input "text" at bounding box center [202, 134] width 128 height 14
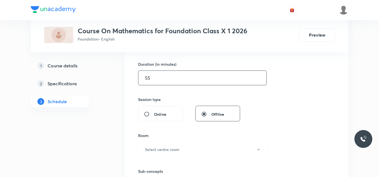
scroll to position [196, 0]
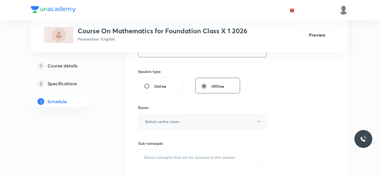
type input "55"
click at [182, 125] on button "Select centre room" at bounding box center [203, 121] width 130 height 15
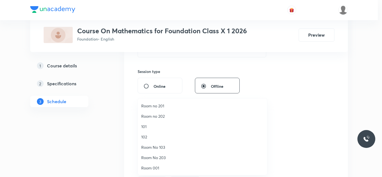
click at [162, 156] on span "Room No 203" at bounding box center [202, 158] width 123 height 6
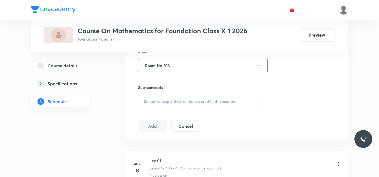
click at [183, 104] on div "Select concepts that wil be covered in this session" at bounding box center [201, 102] width 126 height 16
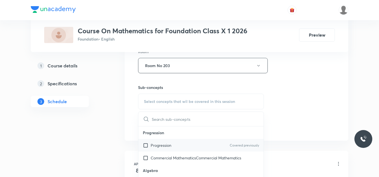
scroll to position [280, 0]
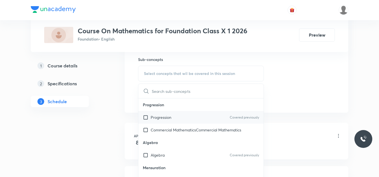
click at [185, 117] on div "Progression Covered previously" at bounding box center [200, 117] width 125 height 13
checkbox input "true"
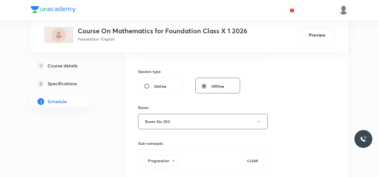
scroll to position [224, 0]
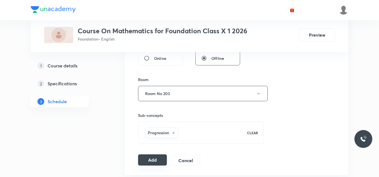
click at [154, 157] on button "Add" at bounding box center [152, 159] width 29 height 11
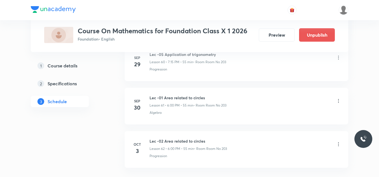
scroll to position [2702, 0]
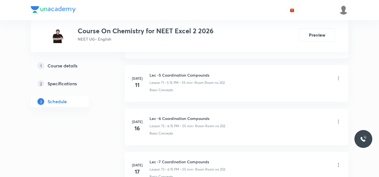
scroll to position [5300, 0]
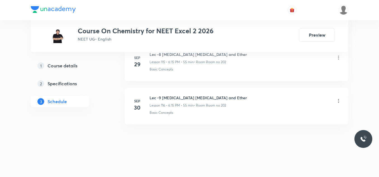
click at [184, 96] on h6 "Lec -9 [MEDICAL_DATA] [MEDICAL_DATA] and Ether" at bounding box center [198, 98] width 97 height 6
copy h6 "Lec -9 [MEDICAL_DATA] [MEDICAL_DATA] and Ether"
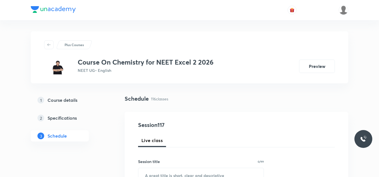
scroll to position [28, 0]
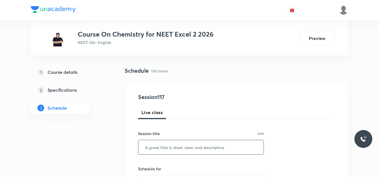
click at [142, 142] on input "text" at bounding box center [200, 147] width 125 height 14
paste input "Lec -9 [MEDICAL_DATA] [MEDICAL_DATA] and Ether"
click at [158, 146] on input "Lec -9 [MEDICAL_DATA] [MEDICAL_DATA] and Ether" at bounding box center [200, 147] width 125 height 14
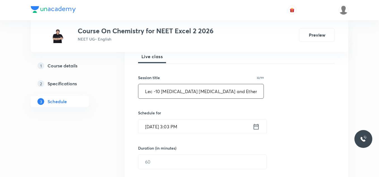
type input "Lec -10 [MEDICAL_DATA] [MEDICAL_DATA] and Ether"
click at [256, 126] on icon at bounding box center [256, 127] width 7 height 8
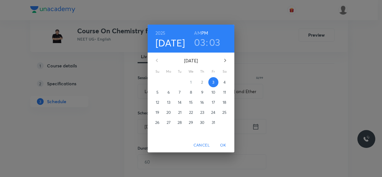
click at [202, 43] on h3 "03" at bounding box center [199, 42] width 11 height 12
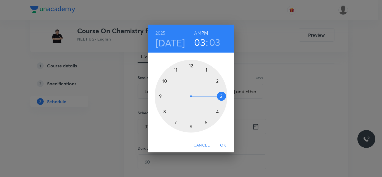
click at [175, 121] on div at bounding box center [191, 96] width 73 height 73
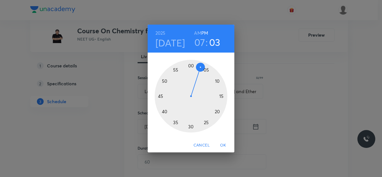
click at [220, 95] on div at bounding box center [191, 96] width 73 height 73
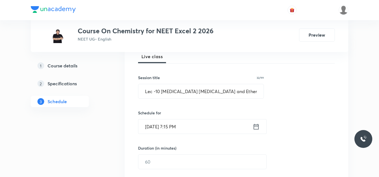
scroll to position [112, 0]
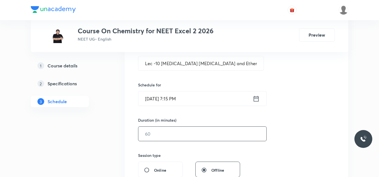
click at [189, 134] on input "text" at bounding box center [202, 134] width 128 height 14
type input "55"
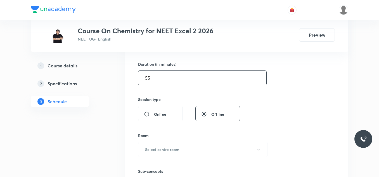
scroll to position [196, 0]
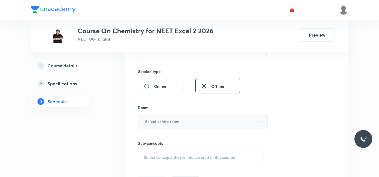
click at [173, 122] on h6 "Select centre room" at bounding box center [162, 122] width 34 height 6
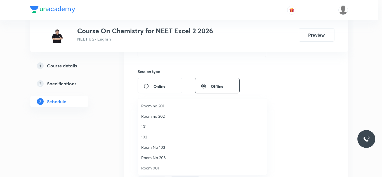
click at [167, 115] on span "Room no 202" at bounding box center [202, 116] width 123 height 6
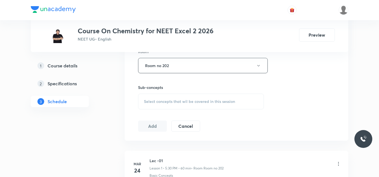
click at [180, 98] on div "Select concepts that wil be covered in this session" at bounding box center [201, 102] width 126 height 16
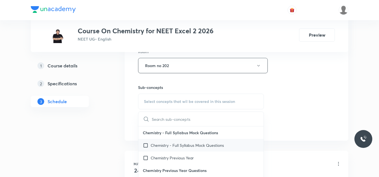
click at [184, 148] on p "Chemistry - Full Syllabus Mock Questions" at bounding box center [187, 145] width 73 height 6
checkbox input "true"
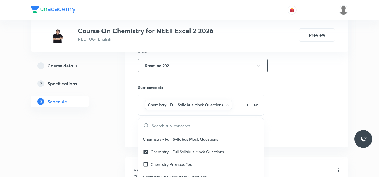
click at [296, 96] on div "Session 117 Live class Session title 32/99 Lec -10 Alkohol Phenol and Ether ​ S…" at bounding box center [236, 3] width 197 height 269
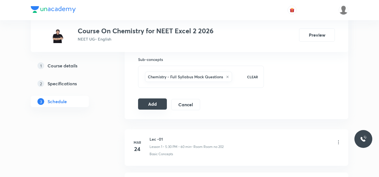
click at [162, 108] on button "Add" at bounding box center [152, 103] width 29 height 11
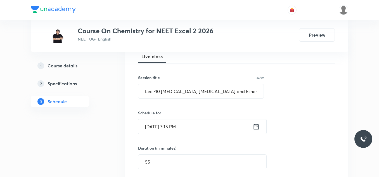
scroll to position [28, 0]
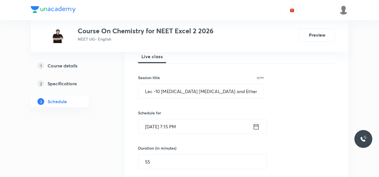
scroll to position [112, 0]
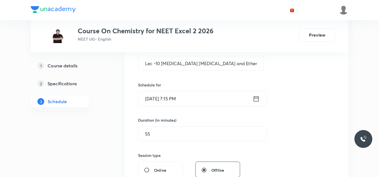
click at [256, 99] on icon at bounding box center [256, 99] width 7 height 8
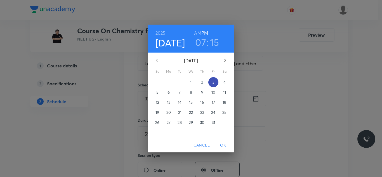
click at [215, 82] on span "3" at bounding box center [213, 82] width 10 height 6
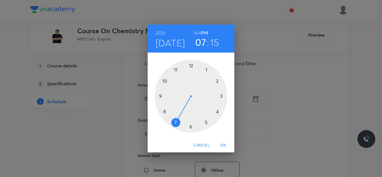
click at [221, 146] on span "OK" at bounding box center [222, 145] width 13 height 7
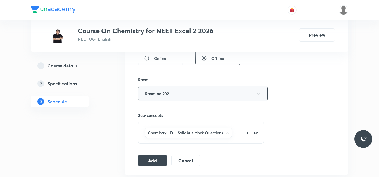
scroll to position [252, 0]
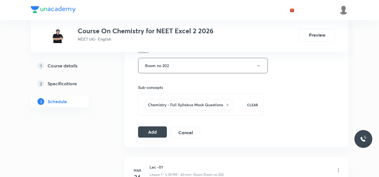
click at [161, 130] on button "Add" at bounding box center [152, 131] width 29 height 11
click at [151, 136] on button "Add" at bounding box center [152, 131] width 29 height 11
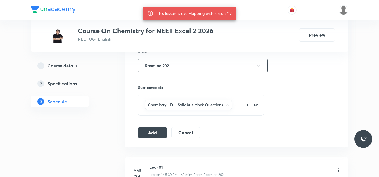
click at [221, 14] on div "This lesson is over-lapping with lesson 117" at bounding box center [194, 13] width 75 height 10
click at [150, 13] on icon at bounding box center [150, 13] width 6 height 6
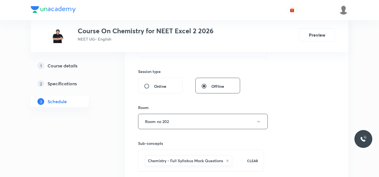
scroll to position [224, 0]
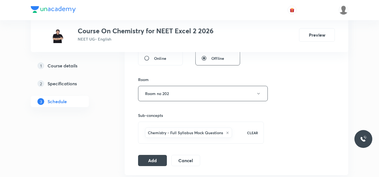
click at [160, 155] on div "Session 117 Live class Session title 32/99 Lec -10 Alkohol Phenol and Ether ​ S…" at bounding box center [236, 31] width 197 height 269
click at [154, 159] on button "Add" at bounding box center [152, 159] width 29 height 11
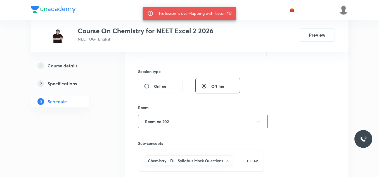
scroll to position [168, 0]
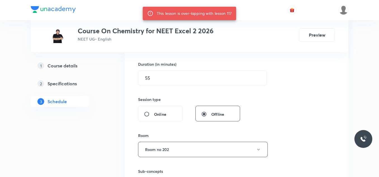
click at [210, 15] on div "This lesson is over-lapping with lesson 117" at bounding box center [194, 13] width 75 height 10
click at [150, 10] on icon at bounding box center [150, 13] width 6 height 6
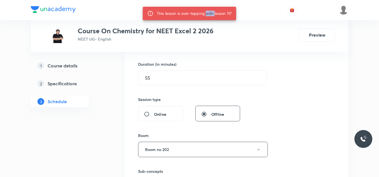
scroll to position [112, 0]
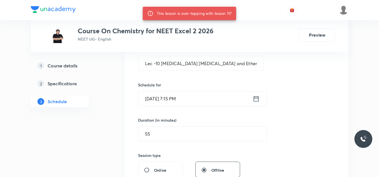
click at [256, 101] on icon at bounding box center [256, 99] width 7 height 8
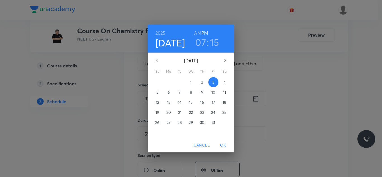
click at [214, 42] on h3 "15" at bounding box center [214, 42] width 9 height 12
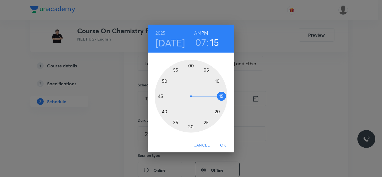
click at [222, 101] on div at bounding box center [191, 96] width 73 height 73
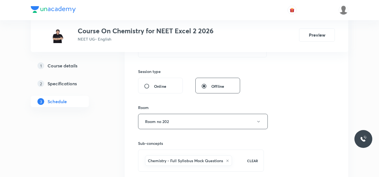
scroll to position [224, 0]
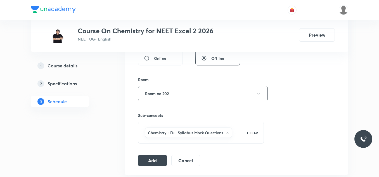
click at [154, 169] on div "Session 117 Live class Session title 32/99 Lec -10 Alkohol Phenol and Ether ​ S…" at bounding box center [237, 31] width 224 height 287
click at [156, 164] on button "Add" at bounding box center [152, 159] width 29 height 11
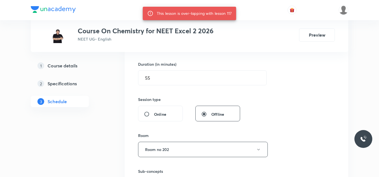
scroll to position [112, 0]
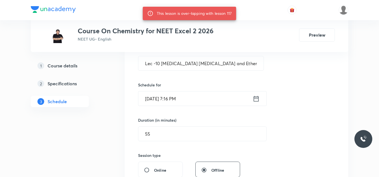
click at [254, 99] on icon at bounding box center [256, 99] width 5 height 6
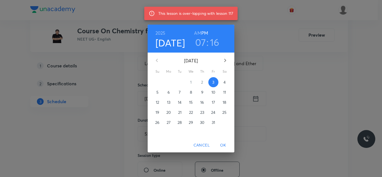
click at [215, 42] on h3 "16" at bounding box center [215, 42] width 10 height 12
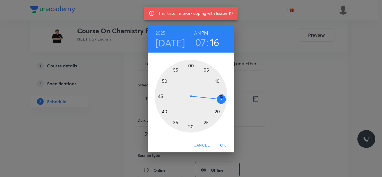
click at [218, 111] on div at bounding box center [191, 96] width 73 height 73
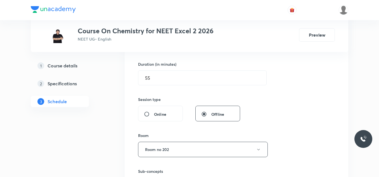
scroll to position [224, 0]
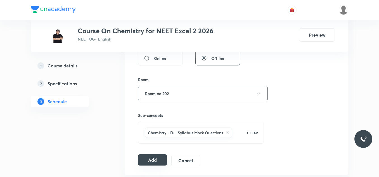
click at [153, 157] on button "Add" at bounding box center [152, 159] width 29 height 11
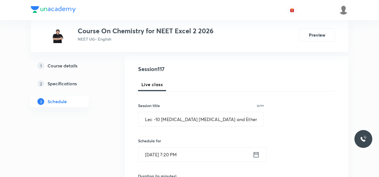
scroll to position [84, 0]
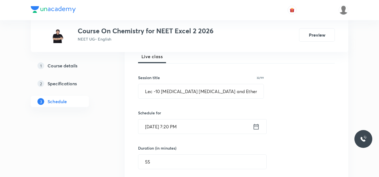
click at [255, 126] on icon at bounding box center [256, 127] width 7 height 8
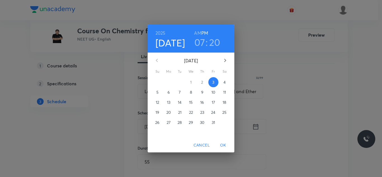
click at [211, 44] on h3 "20" at bounding box center [214, 42] width 11 height 12
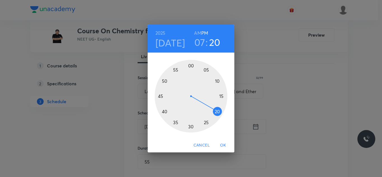
click at [222, 97] on div at bounding box center [191, 96] width 73 height 73
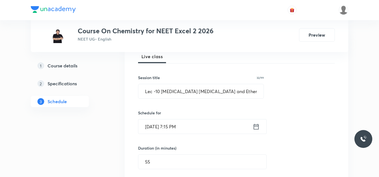
scroll to position [224, 0]
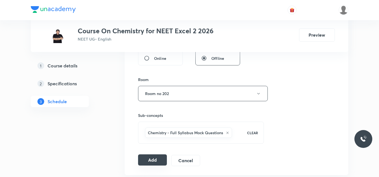
click at [161, 162] on button "Add" at bounding box center [152, 159] width 29 height 11
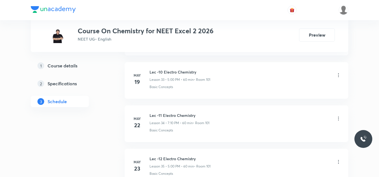
scroll to position [1762, 0]
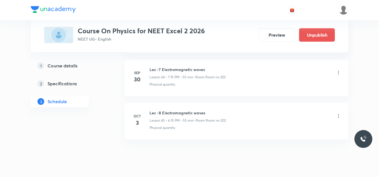
scroll to position [2222, 0]
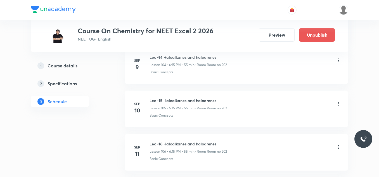
scroll to position [5343, 0]
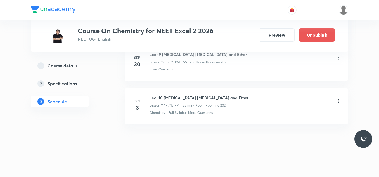
click at [190, 100] on h6 "Lec -10 Alkohol Phenol and Ether" at bounding box center [199, 98] width 99 height 6
click at [190, 98] on h6 "Lec -10 Alkohol Phenol and Ether" at bounding box center [199, 98] width 99 height 6
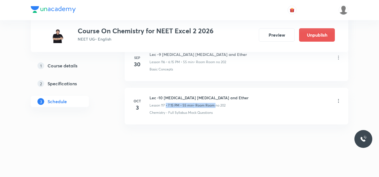
drag, startPoint x: 168, startPoint y: 105, endPoint x: 216, endPoint y: 106, distance: 47.6
click at [216, 106] on div "Lesson 117 • 7:15 PM • 55 min • Room Room no 202" at bounding box center [199, 105] width 99 height 5
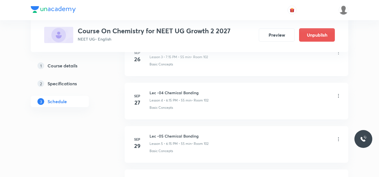
scroll to position [618, 0]
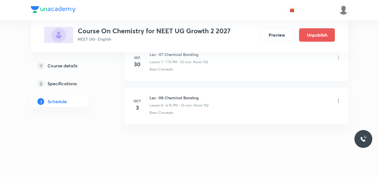
click at [185, 98] on h6 "Lec -08 Chemical Bonding" at bounding box center [179, 98] width 59 height 6
copy h6 "Lec -08 Chemical Bonding"
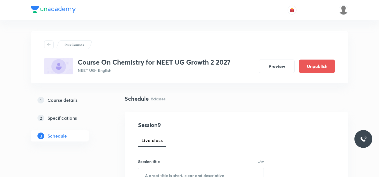
scroll to position [28, 0]
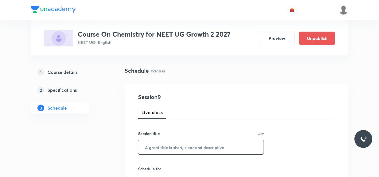
click at [164, 145] on input "text" at bounding box center [200, 147] width 125 height 14
paste input "Lec -08 Chemical Bonding"
click at [161, 146] on input "Lec -08 Chemical Bonding" at bounding box center [200, 147] width 125 height 14
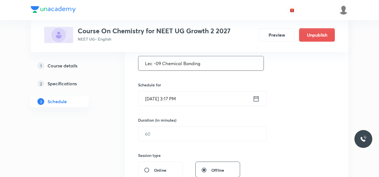
scroll to position [140, 0]
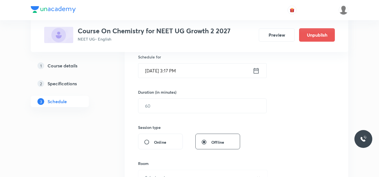
type input "Lec -09 Chemical Bonding"
click at [255, 71] on icon at bounding box center [256, 71] width 7 height 8
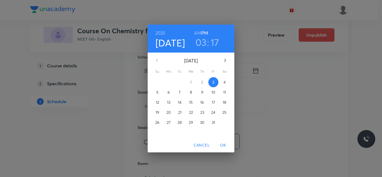
click at [204, 43] on h3 "03" at bounding box center [200, 42] width 11 height 12
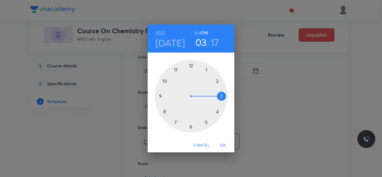
click at [176, 122] on div at bounding box center [191, 96] width 73 height 73
click at [222, 96] on div at bounding box center [191, 96] width 73 height 73
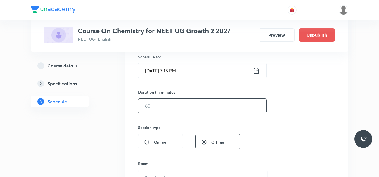
click at [171, 106] on input "text" at bounding box center [202, 106] width 128 height 14
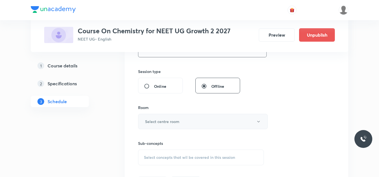
type input "55"
click at [166, 117] on button "Select centre room" at bounding box center [203, 121] width 130 height 15
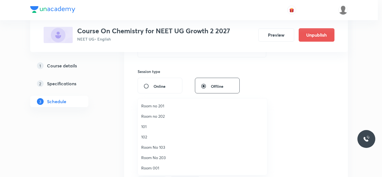
click at [149, 136] on span "102" at bounding box center [202, 137] width 123 height 6
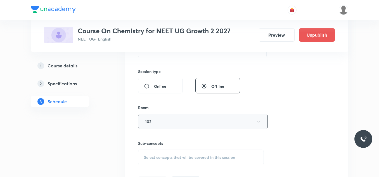
scroll to position [252, 0]
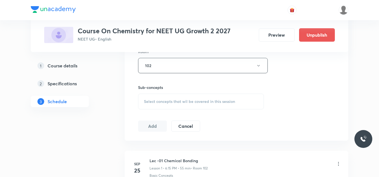
click at [184, 100] on span "Select concepts that wil be covered in this session" at bounding box center [189, 101] width 91 height 4
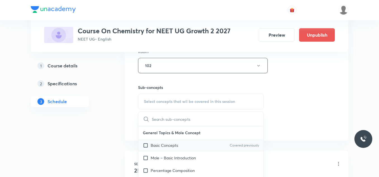
click at [172, 147] on p "Basic Concepts" at bounding box center [164, 145] width 27 height 6
checkbox input "true"
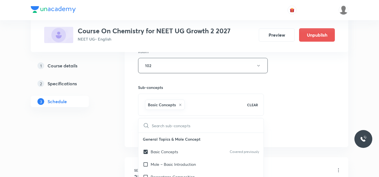
click at [119, 144] on div "Plus Courses Course On Chemistry for NEET UG Growth 2 2027 NEET UG • English Pr…" at bounding box center [190, 160] width 318 height 760
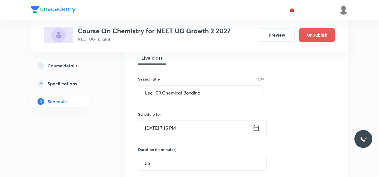
scroll to position [222, 0]
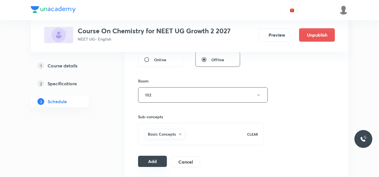
click at [148, 160] on button "Add" at bounding box center [152, 161] width 29 height 11
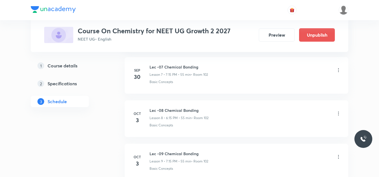
scroll to position [404, 0]
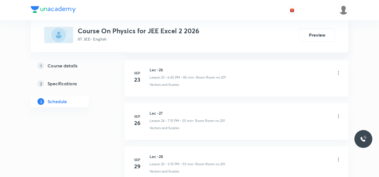
scroll to position [1398, 0]
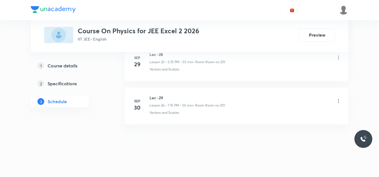
click at [154, 96] on h6 "Lec -29" at bounding box center [187, 98] width 75 height 6
copy h6 "Lec -29"
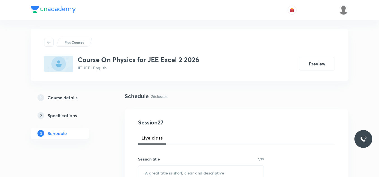
scroll to position [58, 0]
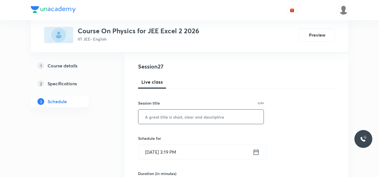
click at [173, 118] on input "text" at bounding box center [200, 117] width 125 height 14
paste input "Lec -29"
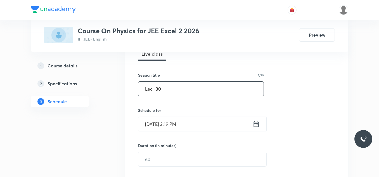
type input "Lec -30"
click at [260, 123] on div "[DATE] 3:19 PM ​" at bounding box center [202, 124] width 129 height 15
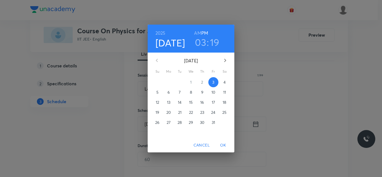
click at [258, 123] on div "[DATE] 03 : 19 AM PM [DATE] Su Mo Tu We Th Fr Sa 28 29 30 1 2 3 4 5 6 7 8 9 10 …" at bounding box center [191, 88] width 382 height 177
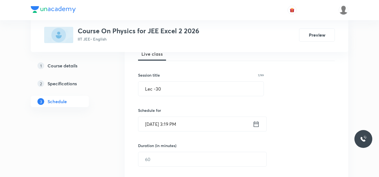
click at [258, 126] on icon at bounding box center [256, 124] width 7 height 8
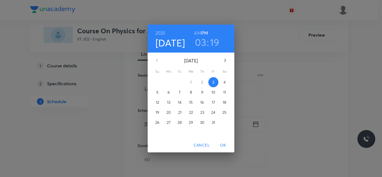
click at [204, 44] on h3 "03" at bounding box center [200, 42] width 11 height 12
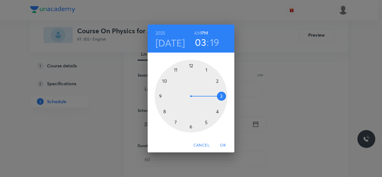
click at [175, 121] on div at bounding box center [191, 96] width 73 height 73
click at [221, 96] on div at bounding box center [191, 96] width 73 height 73
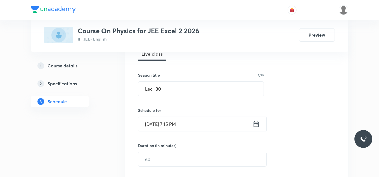
scroll to position [142, 0]
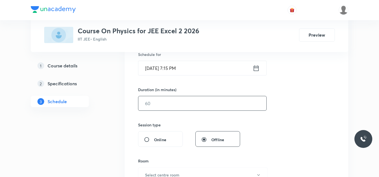
click at [175, 104] on input "text" at bounding box center [202, 103] width 128 height 14
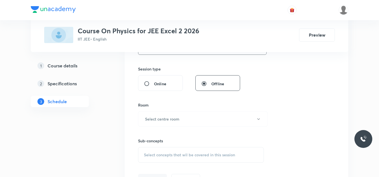
type input "55"
click at [173, 128] on div "Sub-concepts Select concepts that wil be covered in this session" at bounding box center [201, 145] width 126 height 36
click at [179, 119] on h6 "Select centre room" at bounding box center [162, 119] width 34 height 6
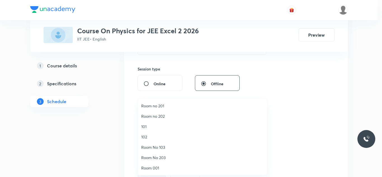
click at [165, 107] on span "Room no 201" at bounding box center [202, 106] width 123 height 6
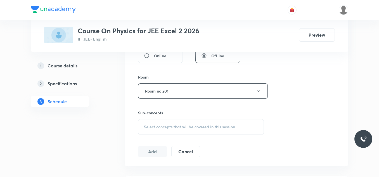
scroll to position [254, 0]
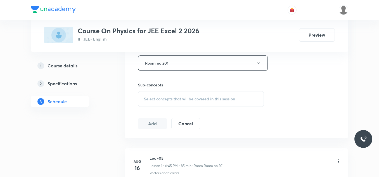
click at [168, 92] on div "Select concepts that wil be covered in this session" at bounding box center [201, 99] width 126 height 16
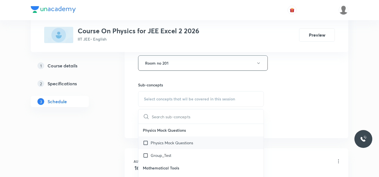
scroll to position [56, 0]
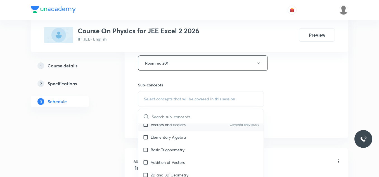
click at [178, 124] on p "Vectors and Scalars" at bounding box center [168, 125] width 35 height 6
checkbox input "true"
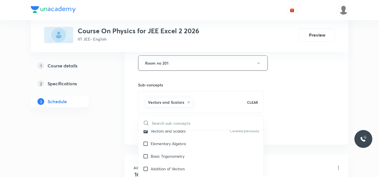
click at [130, 132] on div "Session 27 Live class Session title 7/99 Lec -30 ​ Schedule for Oct 3, 2025, 7:…" at bounding box center [237, 1] width 224 height 287
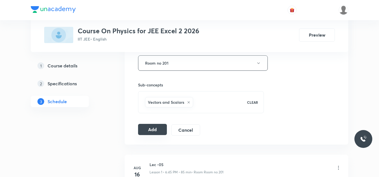
click at [161, 126] on button "Add" at bounding box center [152, 129] width 29 height 11
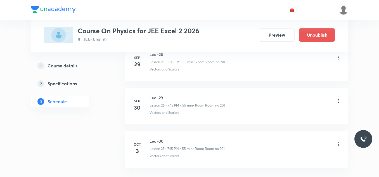
scroll to position [1185, 0]
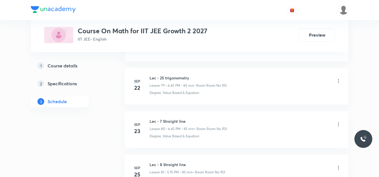
scroll to position [3869, 0]
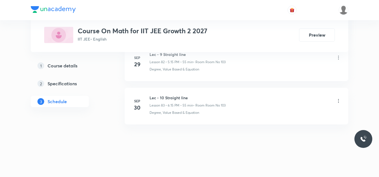
click at [176, 98] on h6 "Lec - 10 Straight line" at bounding box center [188, 98] width 76 height 6
copy h6 "Lec - 10 Straight line"
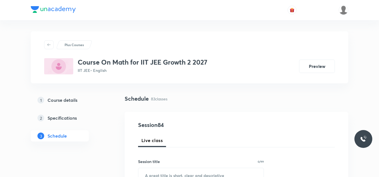
scroll to position [56, 0]
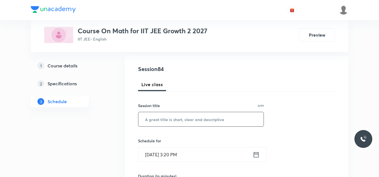
click at [182, 117] on input "text" at bounding box center [200, 119] width 125 height 14
paste input "Lec - 10 Straight line"
click at [162, 118] on input "Lec - 10 Straight line" at bounding box center [200, 119] width 125 height 14
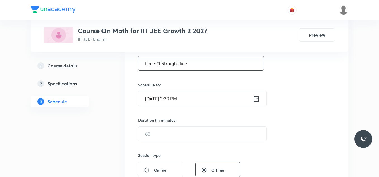
type input "Lec - 11 Straight line"
click at [258, 94] on div "Oct 3, 2025, 3:20 PM ​" at bounding box center [202, 98] width 129 height 15
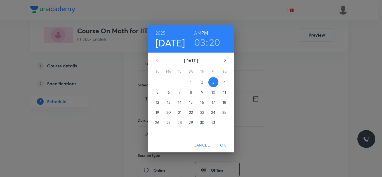
click at [256, 96] on div "2025 Oct 3 03 : 20 AM PM October 2025 Su Mo Tu We Th Fr Sa 28 29 30 1 2 3 4 5 6…" at bounding box center [191, 88] width 382 height 177
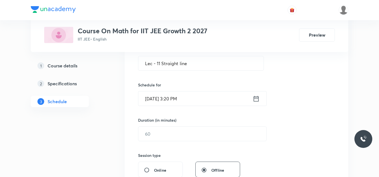
click at [256, 100] on icon at bounding box center [256, 99] width 7 height 8
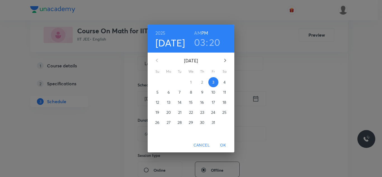
click at [202, 42] on h3 "03" at bounding box center [199, 42] width 11 height 12
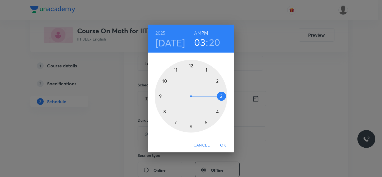
click at [176, 122] on div at bounding box center [191, 96] width 73 height 73
click at [221, 96] on div at bounding box center [191, 96] width 73 height 73
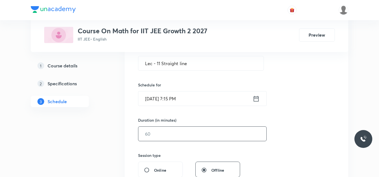
click at [177, 134] on input "text" at bounding box center [202, 134] width 128 height 14
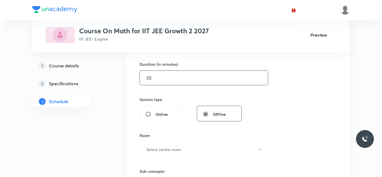
scroll to position [196, 0]
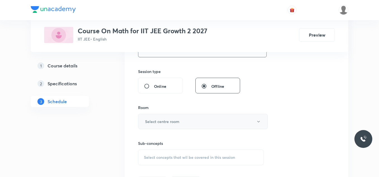
type input "55"
click at [178, 123] on h6 "Select centre room" at bounding box center [162, 122] width 34 height 6
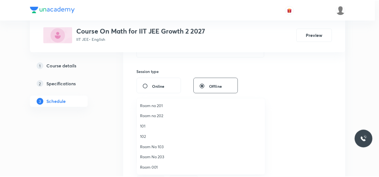
scroll to position [21, 0]
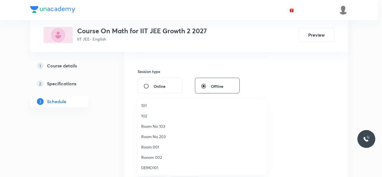
click at [168, 126] on span "Room No 103" at bounding box center [202, 126] width 123 height 6
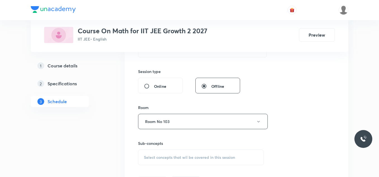
scroll to position [280, 0]
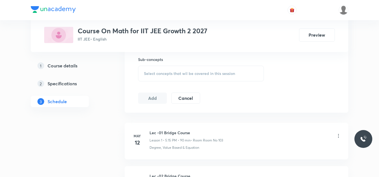
click at [176, 77] on div "Select concepts that wil be covered in this session" at bounding box center [201, 74] width 126 height 16
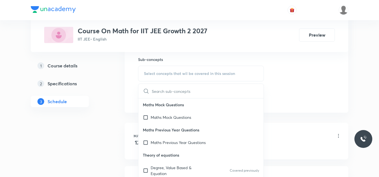
scroll to position [28, 0]
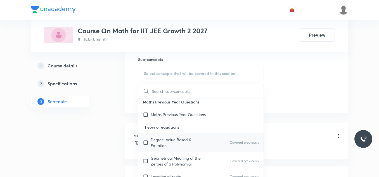
click at [162, 141] on p "Degree, Value Based & Equation" at bounding box center [179, 143] width 56 height 12
checkbox input "true"
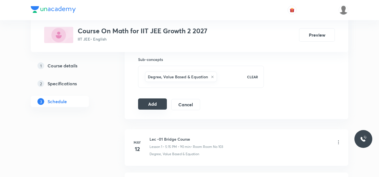
click at [157, 103] on button "Add" at bounding box center [152, 103] width 29 height 11
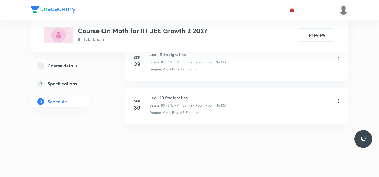
scroll to position [3656, 0]
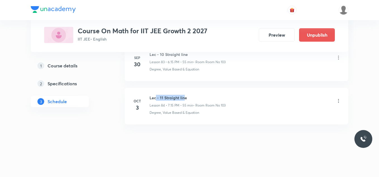
drag, startPoint x: 155, startPoint y: 98, endPoint x: 185, endPoint y: 98, distance: 29.4
click at [185, 98] on h6 "Lec - 11 Straight line" at bounding box center [188, 98] width 76 height 6
click at [188, 124] on li "Oct 3 Lec - 11 Straight line Lesson 84 • 7:15 PM • 55 min • Room Room No 103 De…" at bounding box center [237, 106] width 224 height 37
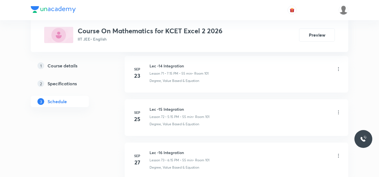
scroll to position [3558, 0]
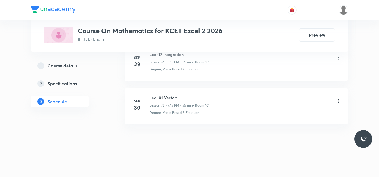
click at [171, 99] on h6 "Lec -01 Vectors" at bounding box center [180, 98] width 60 height 6
copy h6 "Lec -01 Vectors"
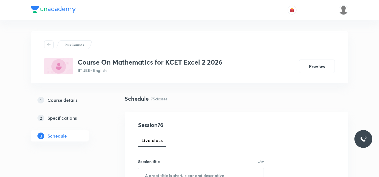
scroll to position [56, 0]
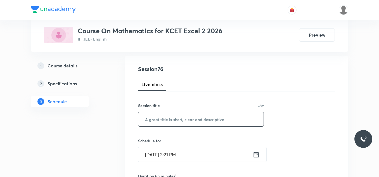
click at [158, 114] on input "text" at bounding box center [200, 119] width 125 height 14
paste input "Lec -01 Vectors"
click at [161, 119] on input "Lec -01 Vectors" at bounding box center [200, 119] width 125 height 14
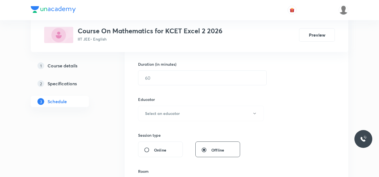
scroll to position [112, 0]
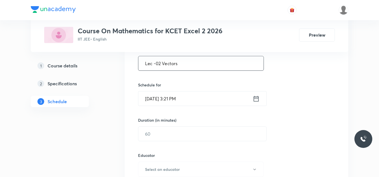
type input "Lec -02 Vectors"
click at [256, 97] on icon at bounding box center [256, 99] width 5 height 6
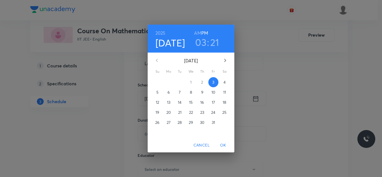
click at [201, 41] on h3 "03" at bounding box center [200, 42] width 11 height 12
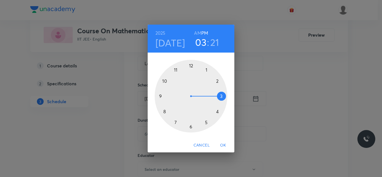
click at [176, 122] on div at bounding box center [191, 96] width 73 height 73
click at [222, 97] on div at bounding box center [191, 96] width 73 height 73
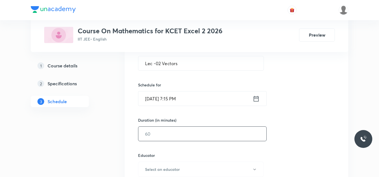
click at [162, 140] on input "text" at bounding box center [202, 134] width 128 height 14
type input "55"
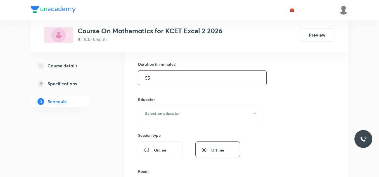
scroll to position [196, 0]
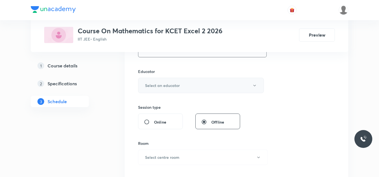
click at [174, 88] on h6 "Select an educator" at bounding box center [162, 86] width 35 height 6
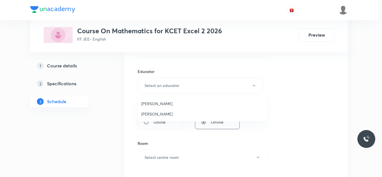
click at [162, 101] on span "Varun Sharma" at bounding box center [202, 104] width 123 height 6
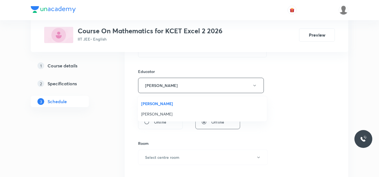
scroll to position [224, 0]
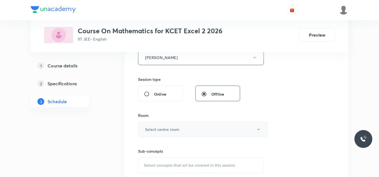
click at [168, 132] on button "Select centre room" at bounding box center [203, 129] width 130 height 15
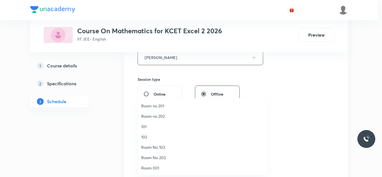
click at [159, 127] on span "101" at bounding box center [202, 127] width 123 height 6
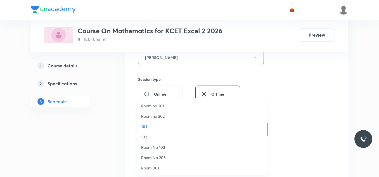
click at [127, 129] on div "Session 76 Live class Session title 15/99 Lec -02 Vectors ​ Schedule for Oct 3,…" at bounding box center [237, 46] width 224 height 316
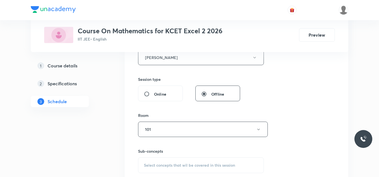
scroll to position [280, 0]
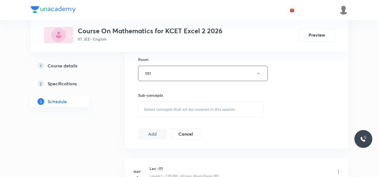
click at [173, 107] on span "Select concepts that wil be covered in this session" at bounding box center [189, 109] width 91 height 4
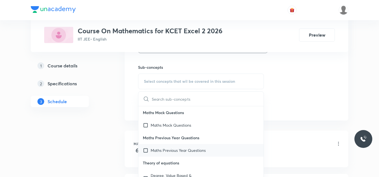
scroll to position [28, 0]
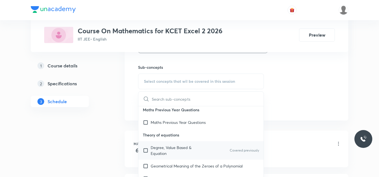
click at [173, 150] on p "Degree, Value Based & Equation" at bounding box center [179, 151] width 56 height 12
checkbox input "true"
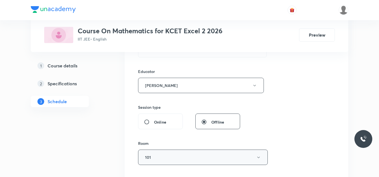
scroll to position [280, 0]
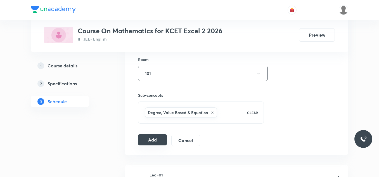
click at [148, 135] on button "Add" at bounding box center [152, 139] width 29 height 11
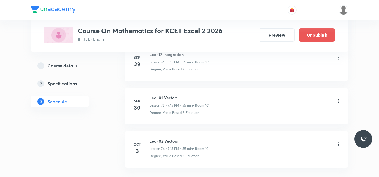
scroll to position [3309, 0]
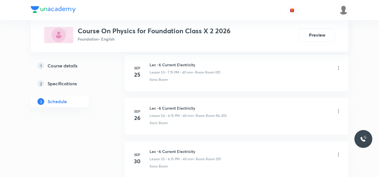
scroll to position [2656, 0]
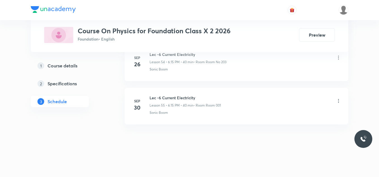
click at [173, 99] on h6 "Lec -6 Current Electricity" at bounding box center [185, 98] width 71 height 6
copy h6 "Lec -6 Current Electricity"
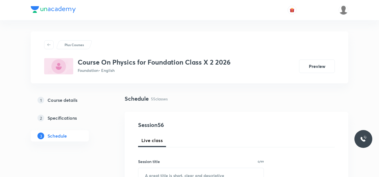
scroll to position [28, 0]
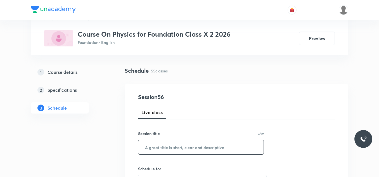
click at [155, 145] on input "text" at bounding box center [200, 147] width 125 height 14
paste input "Lec -6 Current Electricity"
click at [158, 146] on input "Lec -6 Current Electricity" at bounding box center [200, 147] width 125 height 14
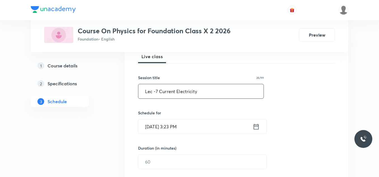
type input "Lec -7 Current Electricity"
click at [254, 127] on icon at bounding box center [256, 127] width 5 height 6
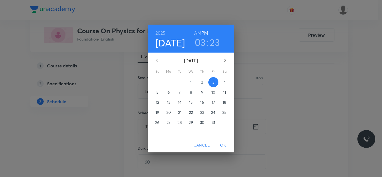
click at [201, 45] on h3 "03" at bounding box center [200, 42] width 11 height 12
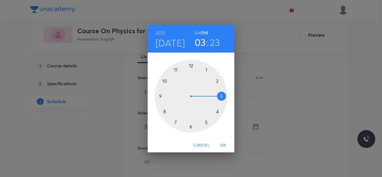
click at [176, 122] on div at bounding box center [191, 96] width 73 height 73
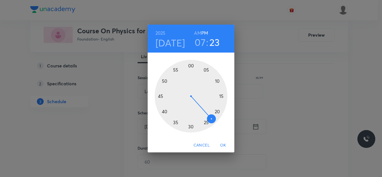
click at [190, 66] on div at bounding box center [191, 96] width 73 height 73
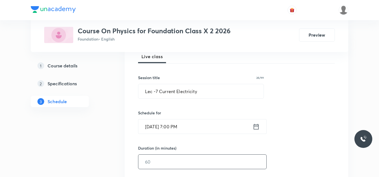
click at [184, 163] on input "text" at bounding box center [202, 162] width 128 height 14
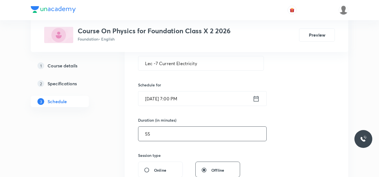
type input "5"
type input "60"
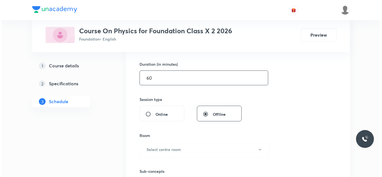
scroll to position [196, 0]
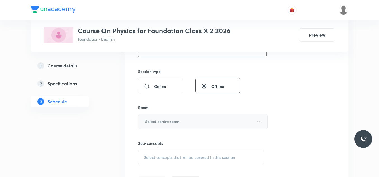
click at [178, 121] on h6 "Select centre room" at bounding box center [162, 122] width 34 height 6
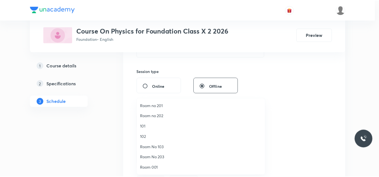
scroll to position [21, 0]
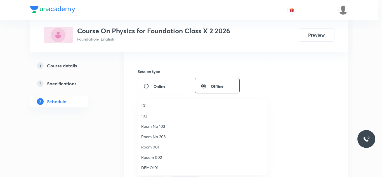
click at [162, 147] on span "Room 001" at bounding box center [202, 147] width 123 height 6
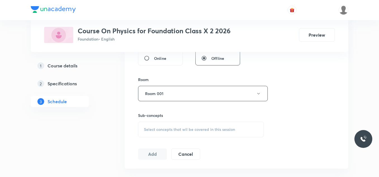
click at [198, 124] on div "Select concepts that wil be covered in this session" at bounding box center [201, 130] width 126 height 16
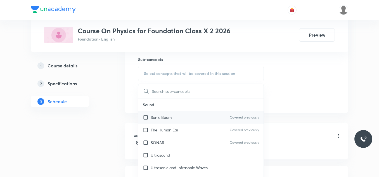
click at [190, 119] on div "Sonic Boom Covered previously" at bounding box center [200, 117] width 125 height 13
checkbox input "true"
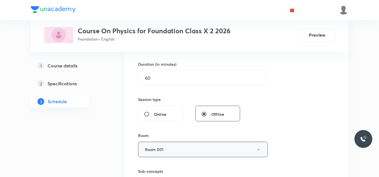
scroll to position [224, 0]
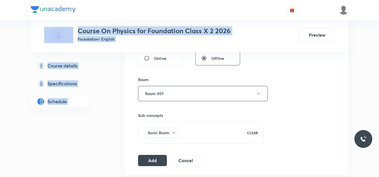
drag, startPoint x: 379, startPoint y: 17, endPoint x: 381, endPoint y: 21, distance: 4.0
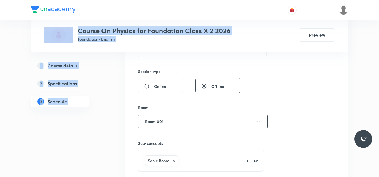
scroll to position [252, 0]
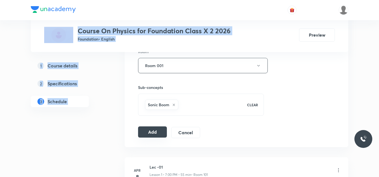
click at [147, 133] on button "Add" at bounding box center [152, 131] width 29 height 11
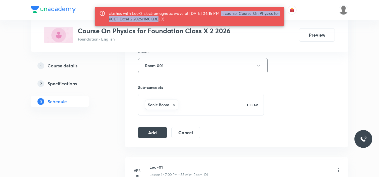
drag, startPoint x: 221, startPoint y: 13, endPoint x: 165, endPoint y: 17, distance: 56.4
click at [165, 17] on div "clashes with Lec-2 Electromagnetic wave at [DATE] 06:15 PM in course: Course On…" at bounding box center [194, 16] width 171 height 16
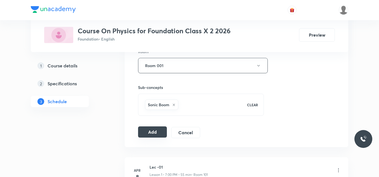
click at [156, 133] on button "Add" at bounding box center [152, 131] width 29 height 11
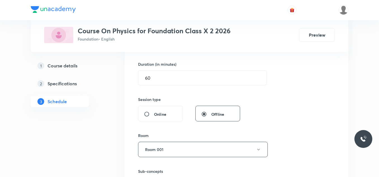
scroll to position [112, 0]
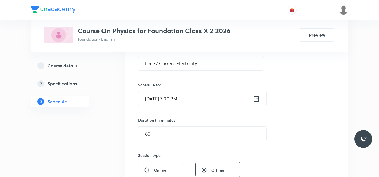
click at [258, 98] on icon at bounding box center [256, 99] width 5 height 6
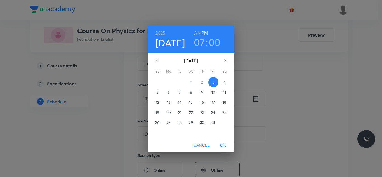
click at [211, 44] on h3 "00" at bounding box center [215, 42] width 12 height 12
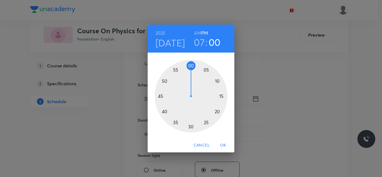
click at [213, 44] on h3 "00" at bounding box center [215, 42] width 12 height 12
click at [219, 84] on div at bounding box center [191, 96] width 73 height 73
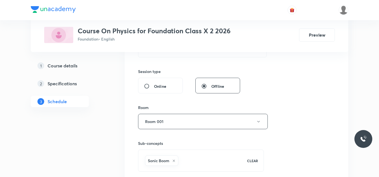
scroll to position [224, 0]
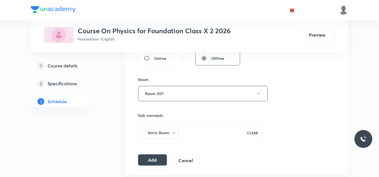
click at [154, 158] on button "Add" at bounding box center [152, 159] width 29 height 11
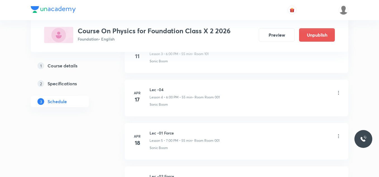
scroll to position [2442, 0]
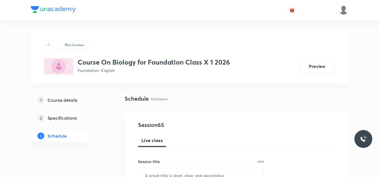
scroll to position [3046, 0]
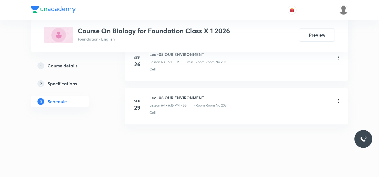
click at [175, 97] on h6 "Lec -06 OUR ENVIRONMENT" at bounding box center [188, 98] width 77 height 6
copy h6 "Lec -06 OUR ENVIRONMENT"
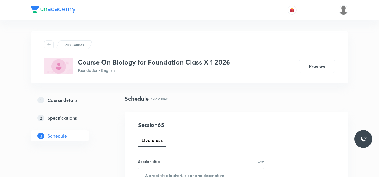
scroll to position [28, 0]
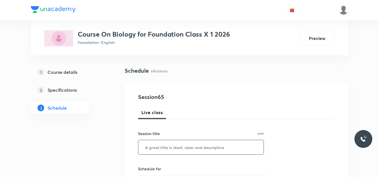
click at [171, 144] on input "text" at bounding box center [200, 147] width 125 height 14
paste input "Lec -06 OUR ENVIRONMENT"
click at [159, 147] on input "Lec -06 OUR ENVIRONMENT" at bounding box center [200, 147] width 125 height 14
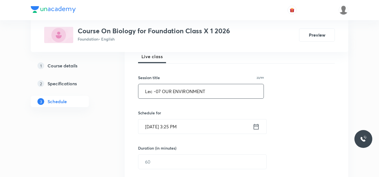
type input "Lec -07 OUR ENVIRONMENT"
click at [258, 128] on icon at bounding box center [256, 127] width 7 height 8
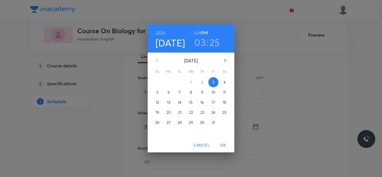
click at [202, 44] on h3 "03" at bounding box center [199, 42] width 11 height 12
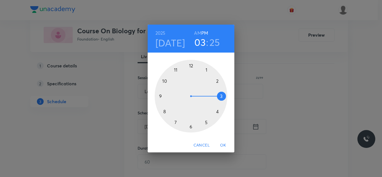
click at [175, 122] on div at bounding box center [191, 96] width 73 height 73
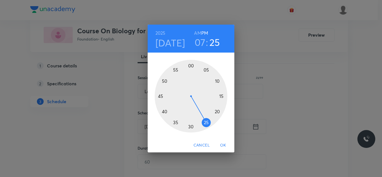
click at [192, 64] on div at bounding box center [191, 96] width 73 height 73
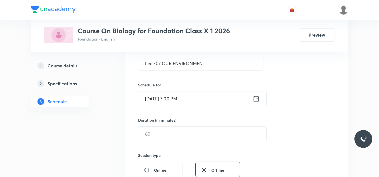
scroll to position [140, 0]
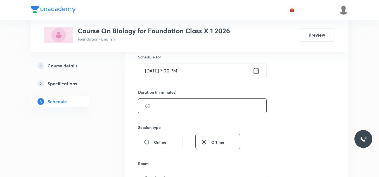
click at [179, 110] on input "text" at bounding box center [202, 106] width 128 height 14
type input "60"
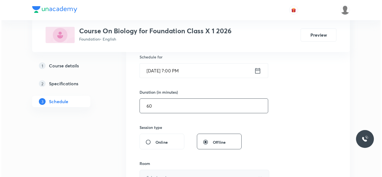
scroll to position [196, 0]
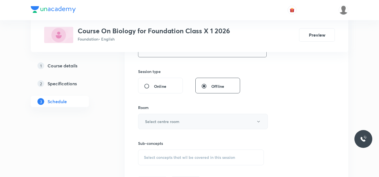
click at [179, 123] on h6 "Select centre room" at bounding box center [162, 122] width 34 height 6
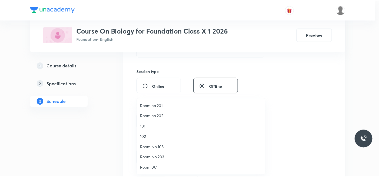
scroll to position [21, 0]
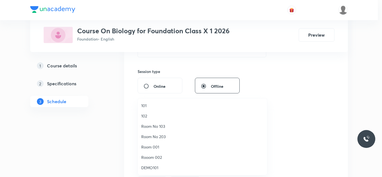
click at [162, 133] on li "Room No 203" at bounding box center [202, 136] width 129 height 10
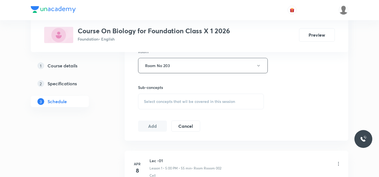
click at [194, 105] on div "Select concepts that wil be covered in this session" at bounding box center [201, 102] width 126 height 16
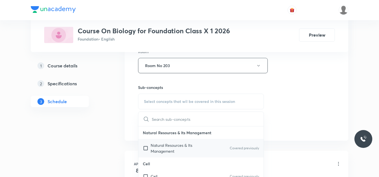
click at [160, 145] on p "Natural Resources & Its Management" at bounding box center [179, 148] width 56 height 12
checkbox input "true"
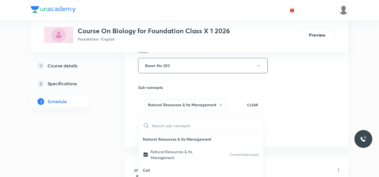
click at [314, 116] on div "Session 65 Live class Session title 23/99 Lec -07 OUR ENVIRONMENT ​ Schedule fo…" at bounding box center [236, 3] width 197 height 269
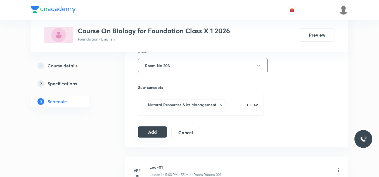
click at [155, 131] on button "Add" at bounding box center [152, 131] width 29 height 11
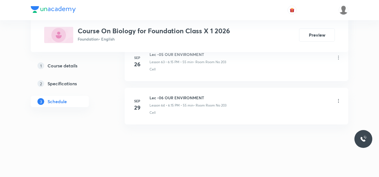
scroll to position [2832, 0]
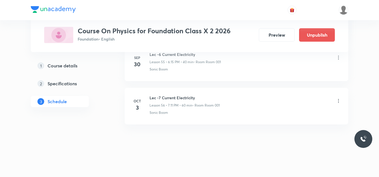
scroll to position [2643, 0]
